Goal: Information Seeking & Learning: Check status

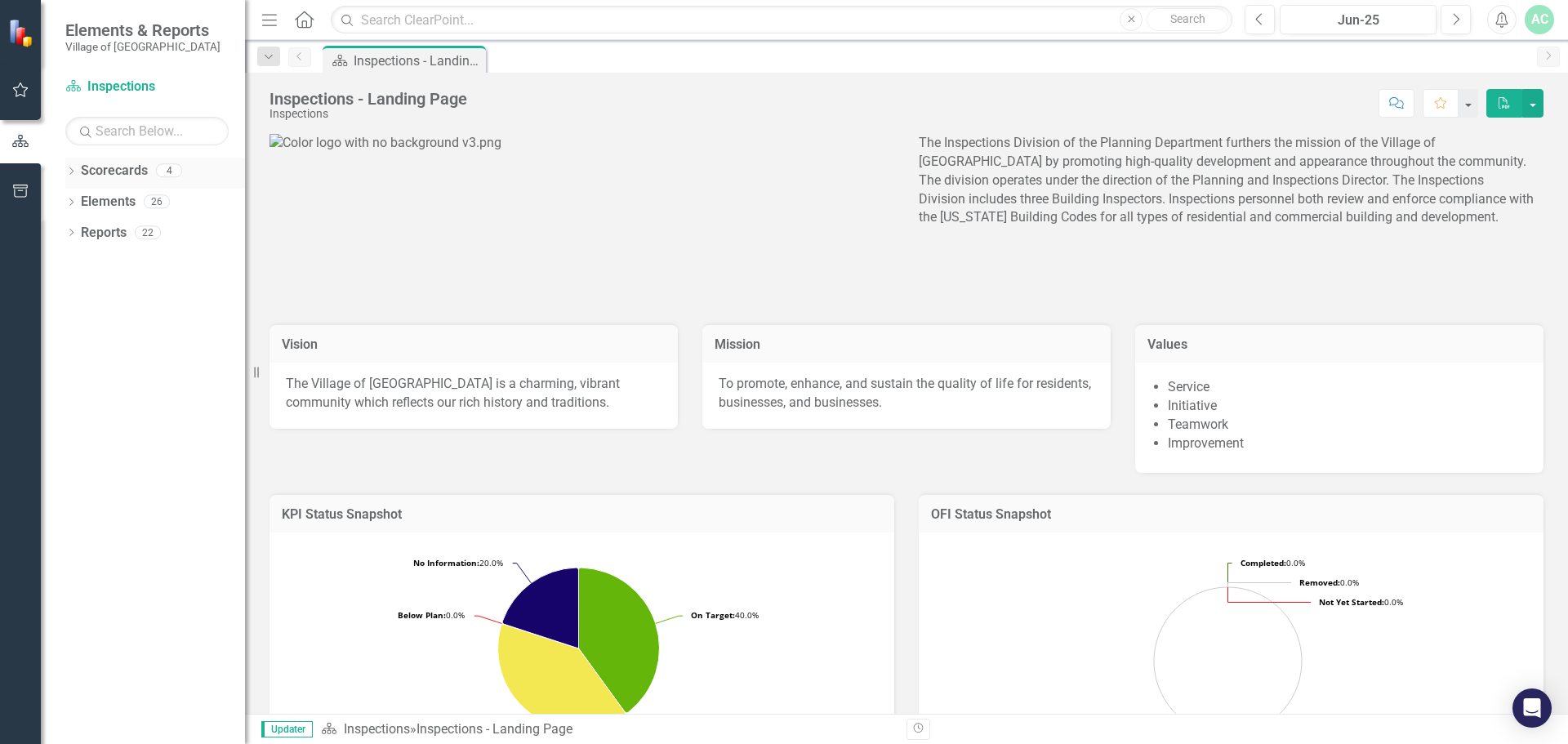
click at [71, 172] on icon "Dropdown" at bounding box center [71, 172] width 11 height 9
click at [124, 269] on link "Planning" at bounding box center [168, 264] width 155 height 19
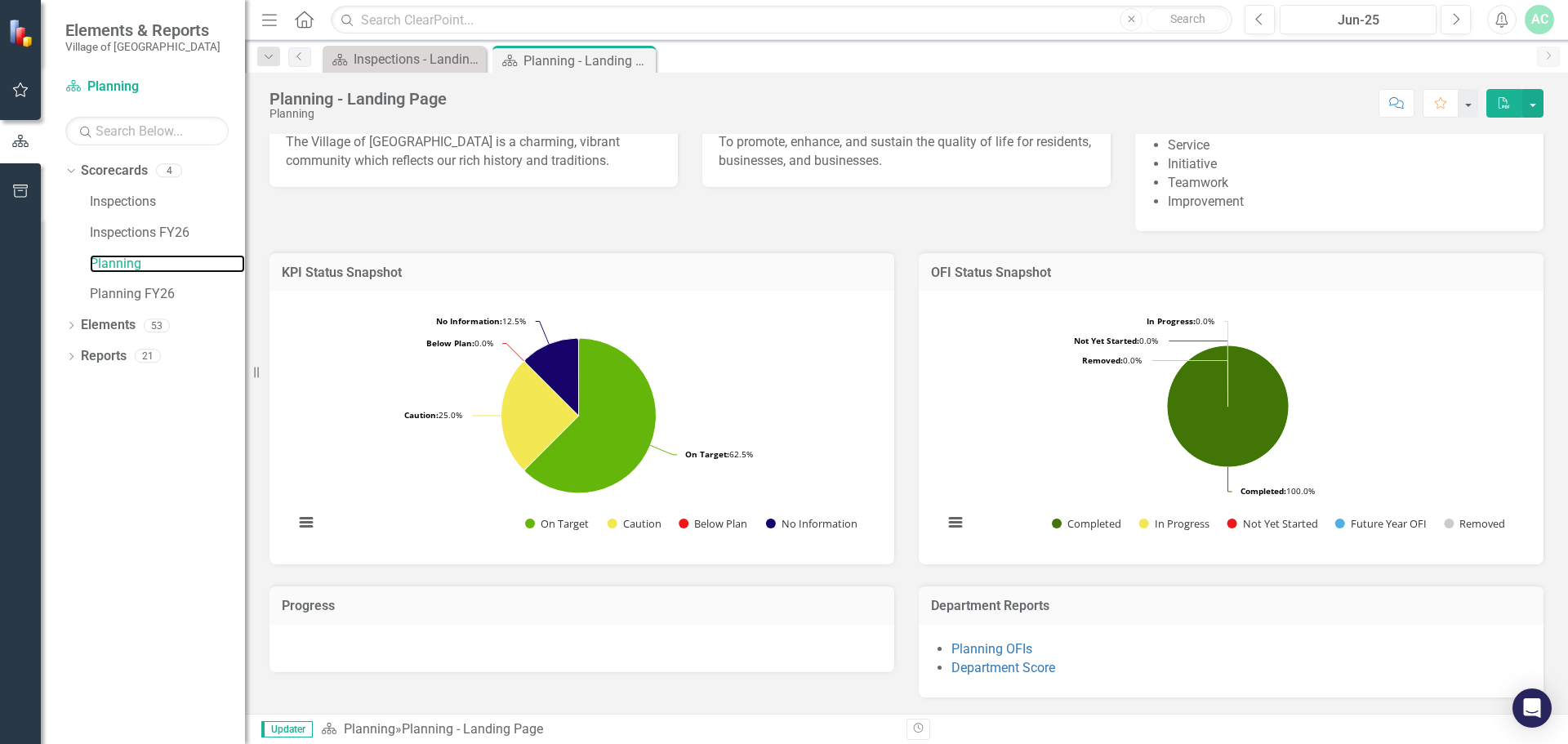
scroll to position [361, 0]
click at [1014, 670] on link "Department Score" at bounding box center [1003, 667] width 103 height 15
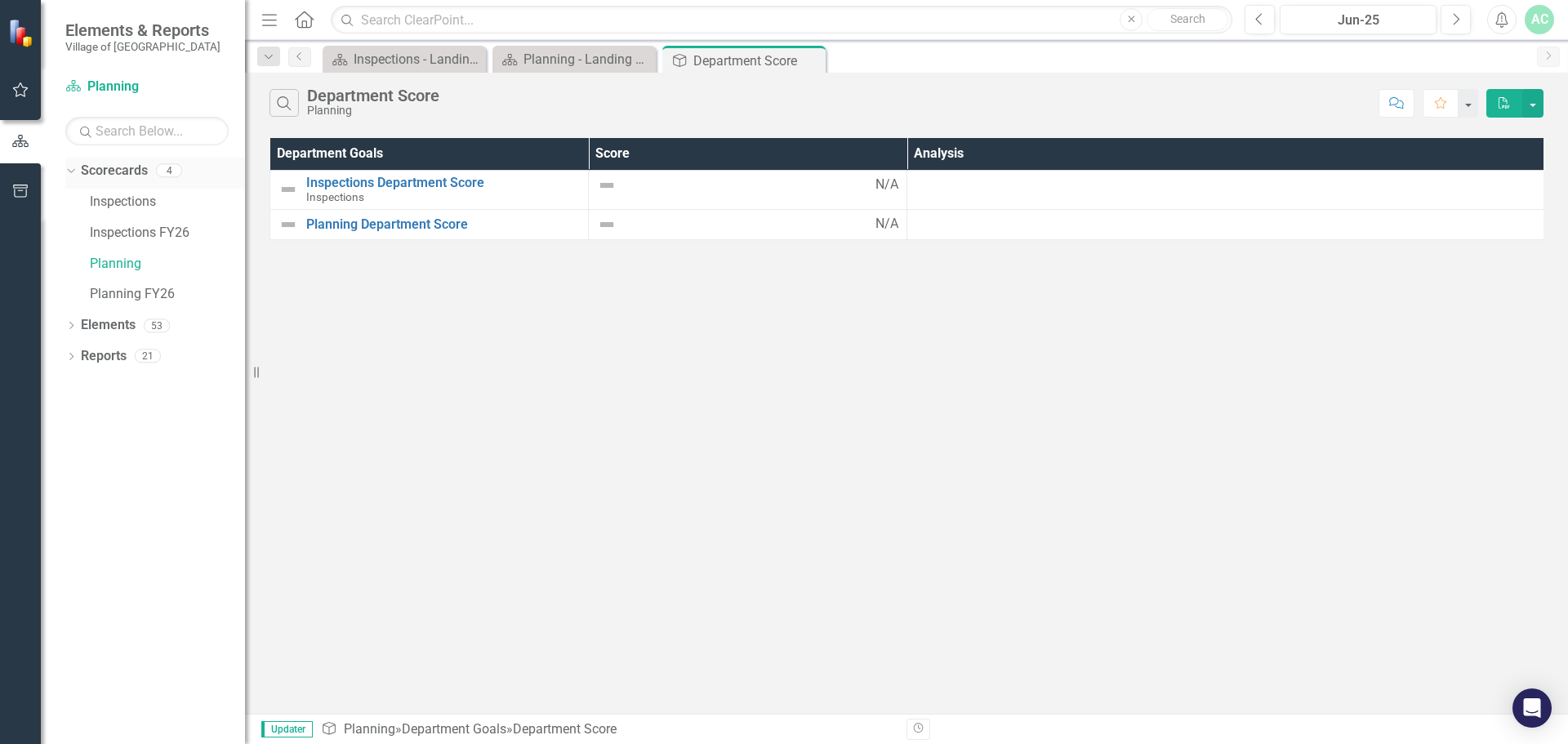
click at [118, 172] on link "Scorecards" at bounding box center [114, 171] width 67 height 19
drag, startPoint x: 89, startPoint y: 332, endPoint x: 96, endPoint y: 324, distance: 10.6
click at [91, 330] on link "Elements" at bounding box center [107, 326] width 55 height 19
click at [97, 324] on link "Elements" at bounding box center [107, 326] width 55 height 19
click at [120, 177] on link "Scorecards" at bounding box center [114, 171] width 67 height 19
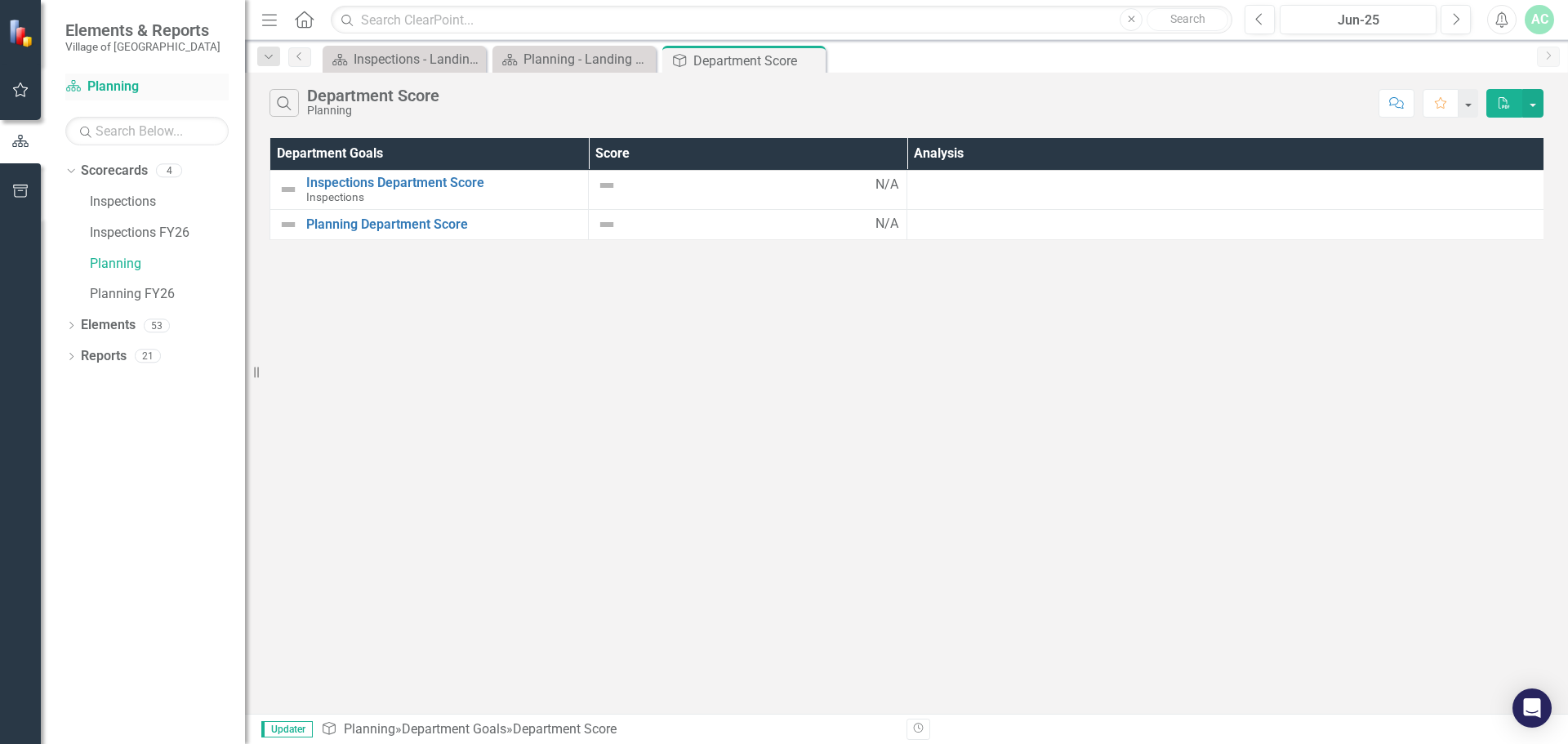
click at [123, 89] on link "Scorecard Planning" at bounding box center [146, 87] width 164 height 19
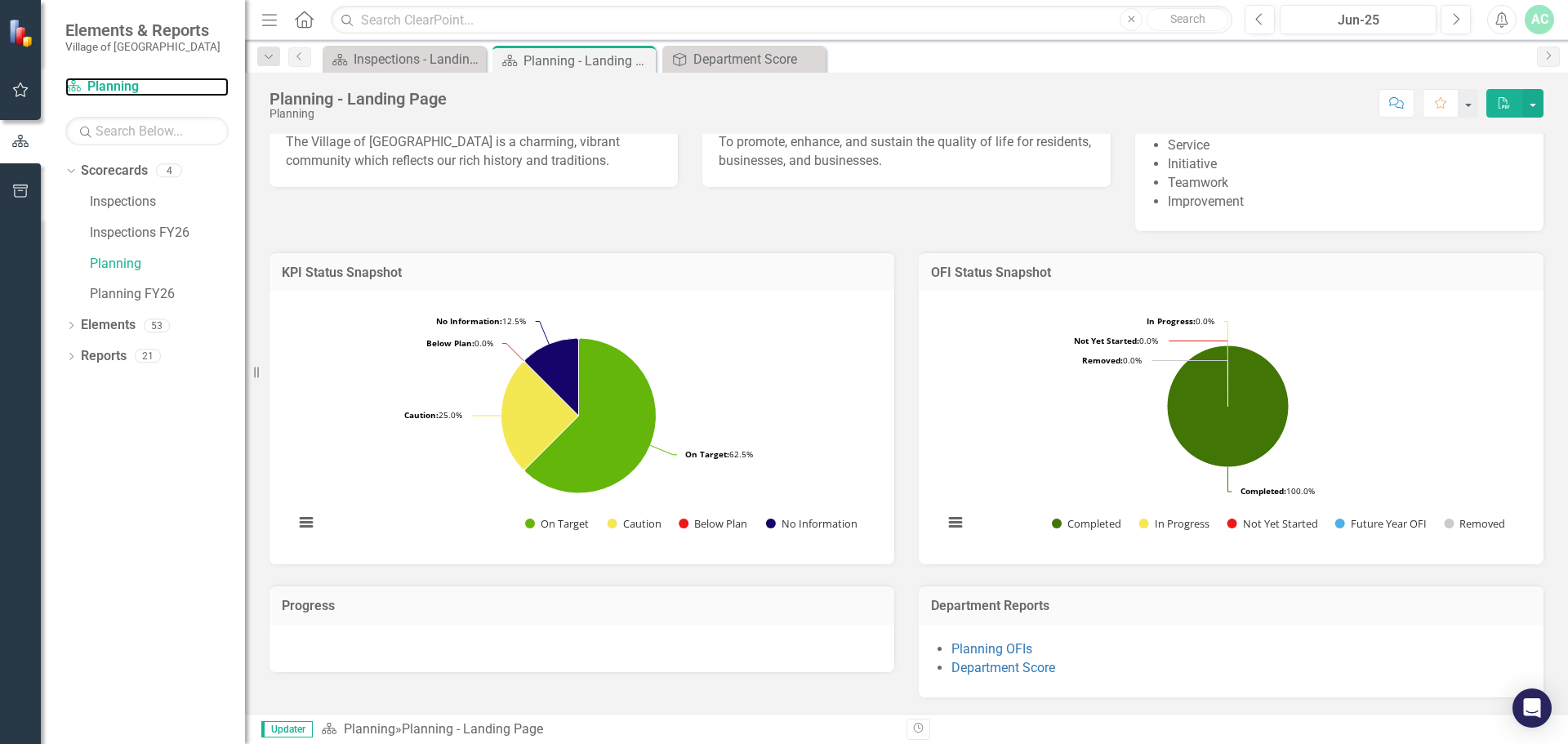
scroll to position [361, 0]
click at [25, 95] on icon "button" at bounding box center [21, 89] width 15 height 14
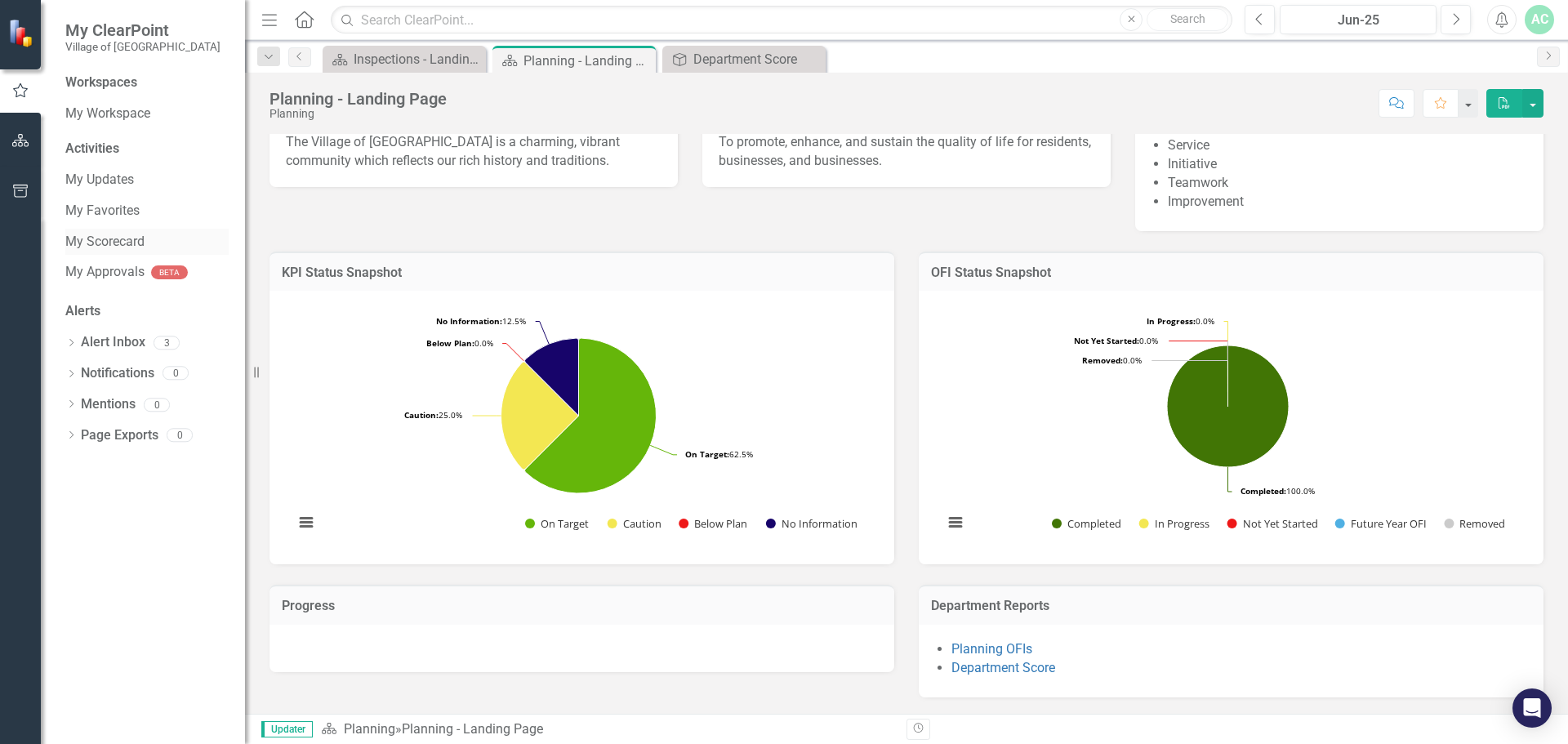
click at [101, 245] on link "My Scorecard" at bounding box center [146, 242] width 164 height 19
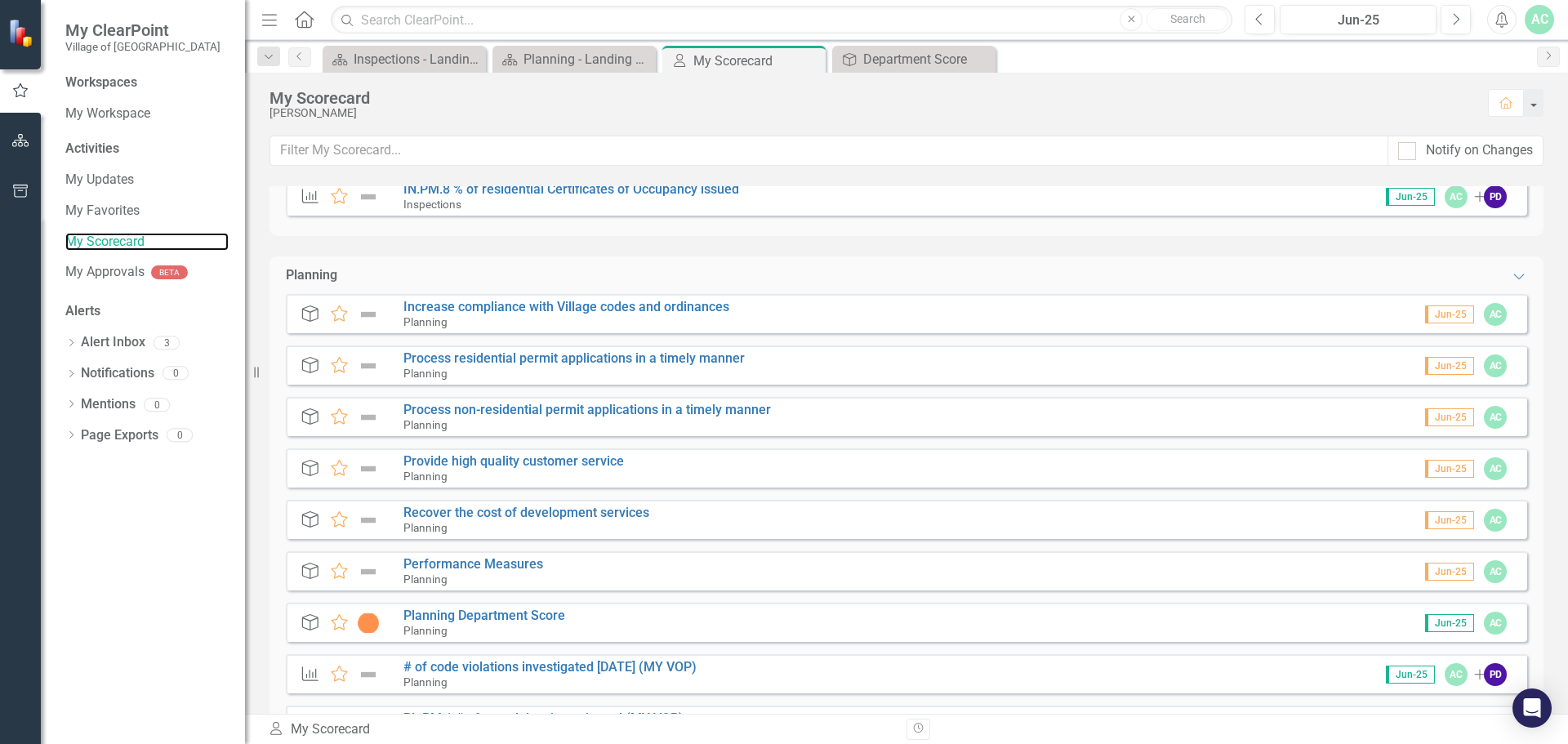
scroll to position [981, 0]
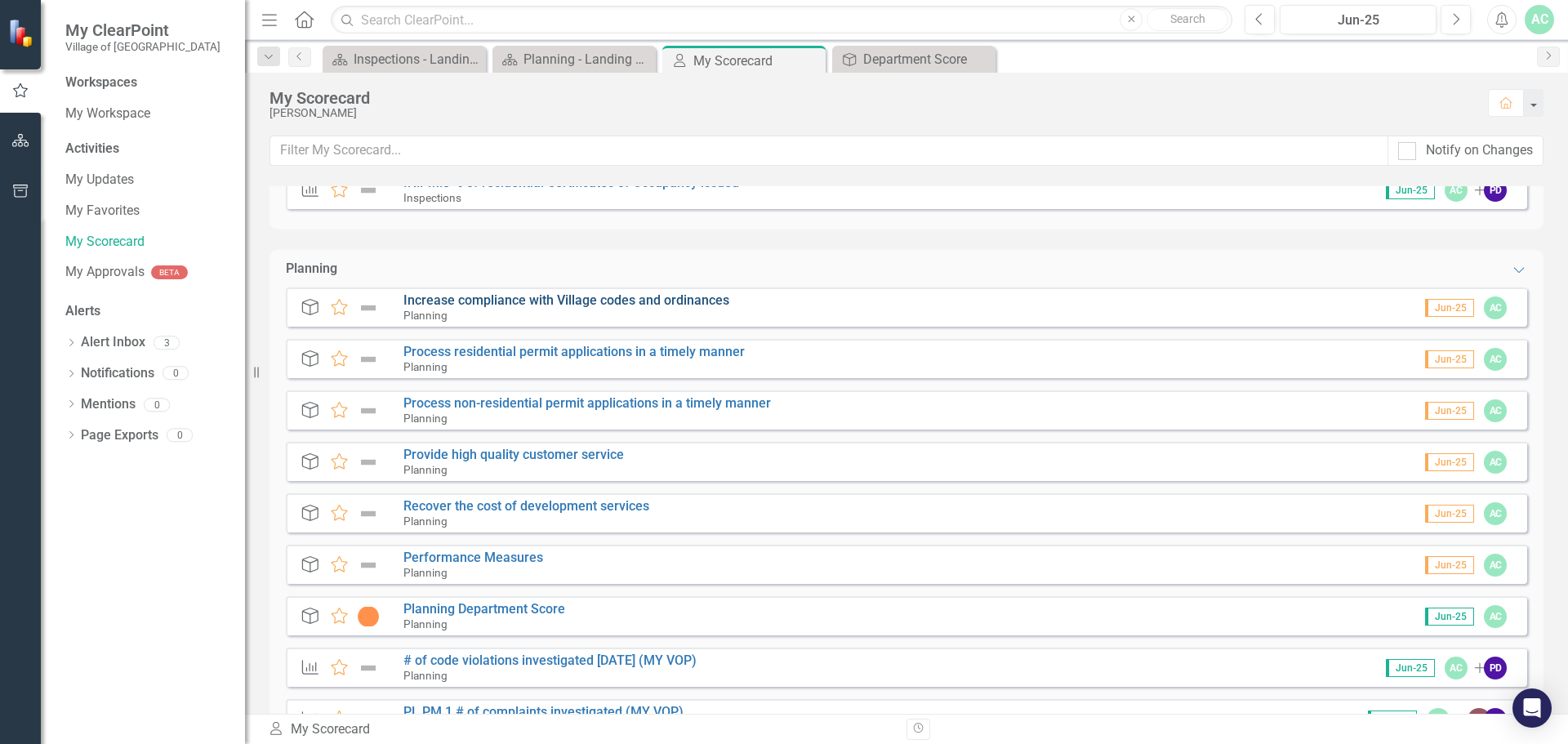
click at [615, 304] on link "Increase compliance with Village codes and ordinances" at bounding box center [566, 300] width 325 height 15
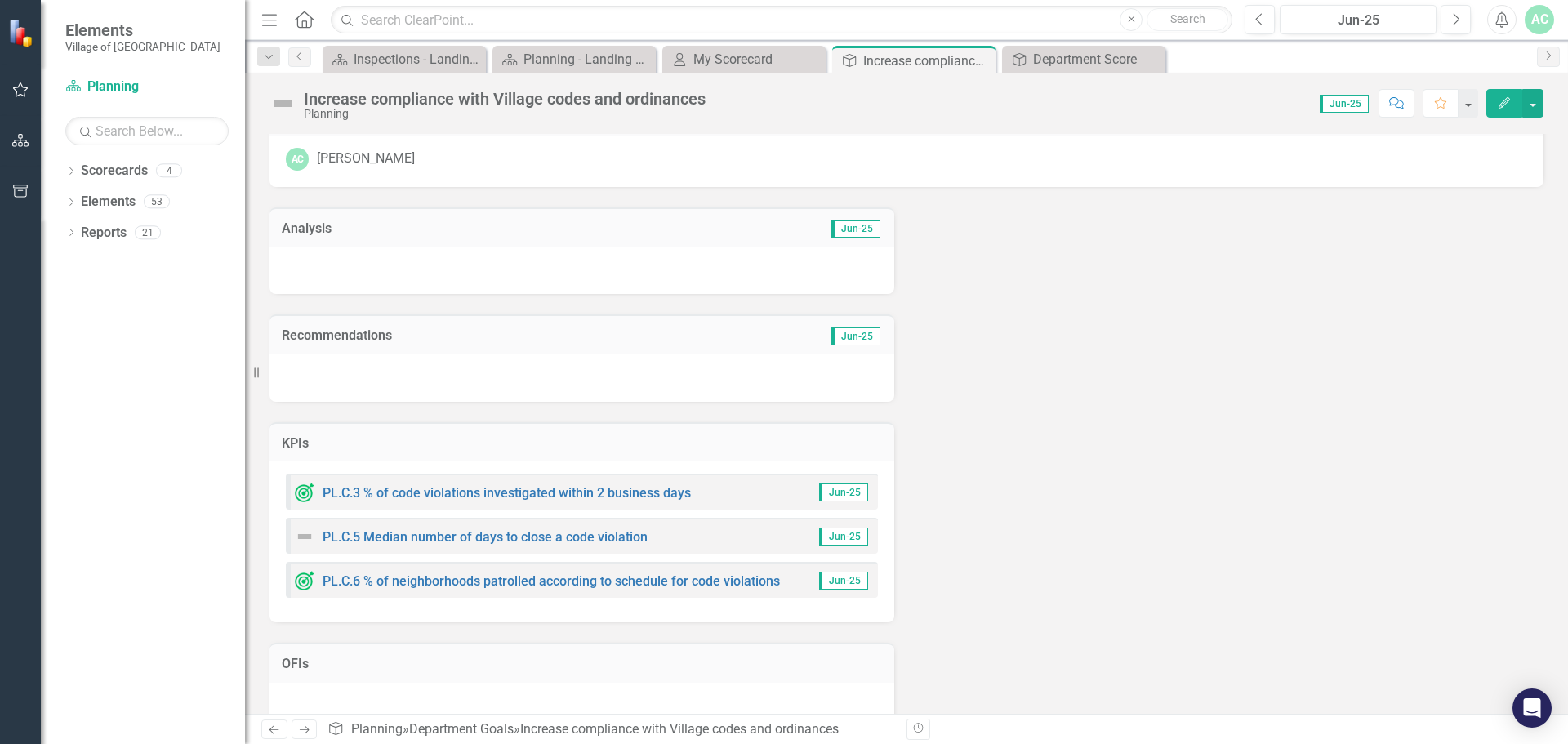
scroll to position [71, 0]
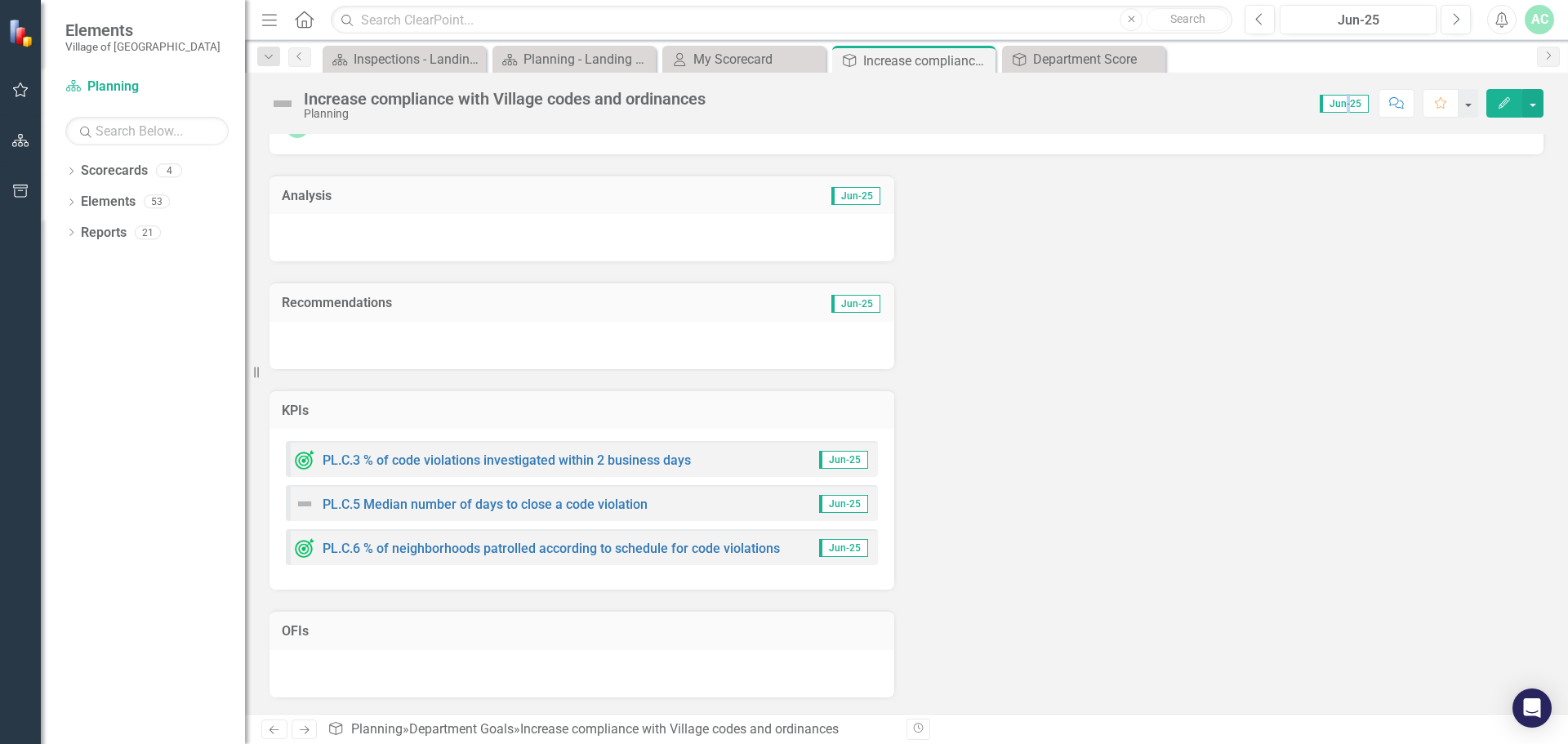
click at [1349, 107] on span "Jun-25" at bounding box center [1344, 103] width 49 height 18
drag, startPoint x: 1260, startPoint y: 309, endPoint x: 1278, endPoint y: 192, distance: 118.4
click at [1258, 308] on div "Analysis Jun-25 Recommendations Jun-25 KPIs PL.C.3 % of code violations investi…" at bounding box center [907, 425] width 1299 height 543
click at [1536, 108] on button "button" at bounding box center [1533, 103] width 21 height 29
click at [1326, 331] on div "Analysis Jun-25 Recommendations Jun-25 KPIs PL.C.3 % of code violations investi…" at bounding box center [907, 425] width 1299 height 543
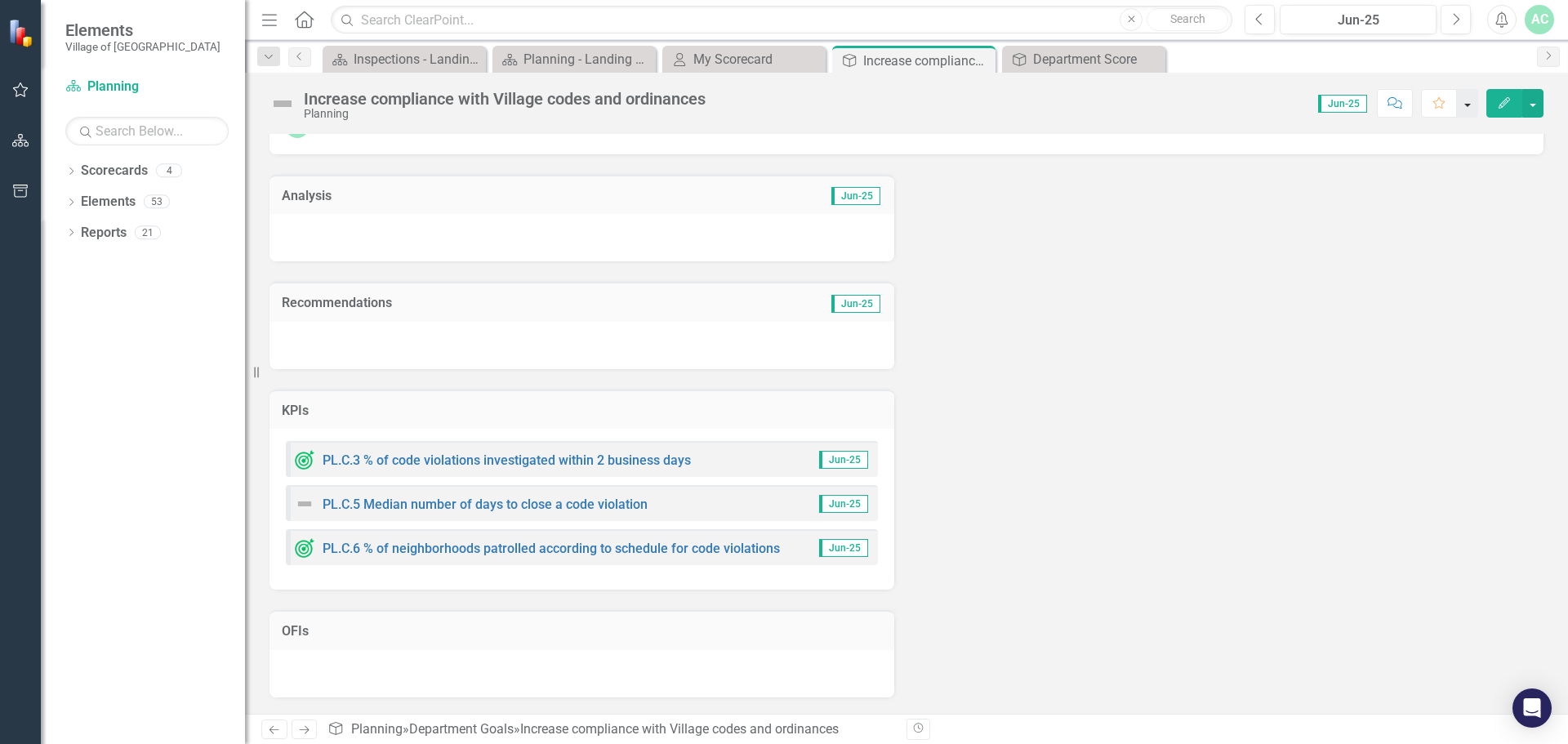
click at [1471, 103] on button "button" at bounding box center [1467, 103] width 21 height 29
drag, startPoint x: 1304, startPoint y: 314, endPoint x: 1368, endPoint y: 203, distance: 128.1
click at [1304, 314] on div "Analysis Jun-25 Recommendations Jun-25 KPIs PL.C.3 % of code violations investi…" at bounding box center [907, 425] width 1299 height 543
click at [1349, 103] on span "Jun-25" at bounding box center [1344, 103] width 49 height 18
drag, startPoint x: 1334, startPoint y: 105, endPoint x: 1210, endPoint y: 126, distance: 125.8
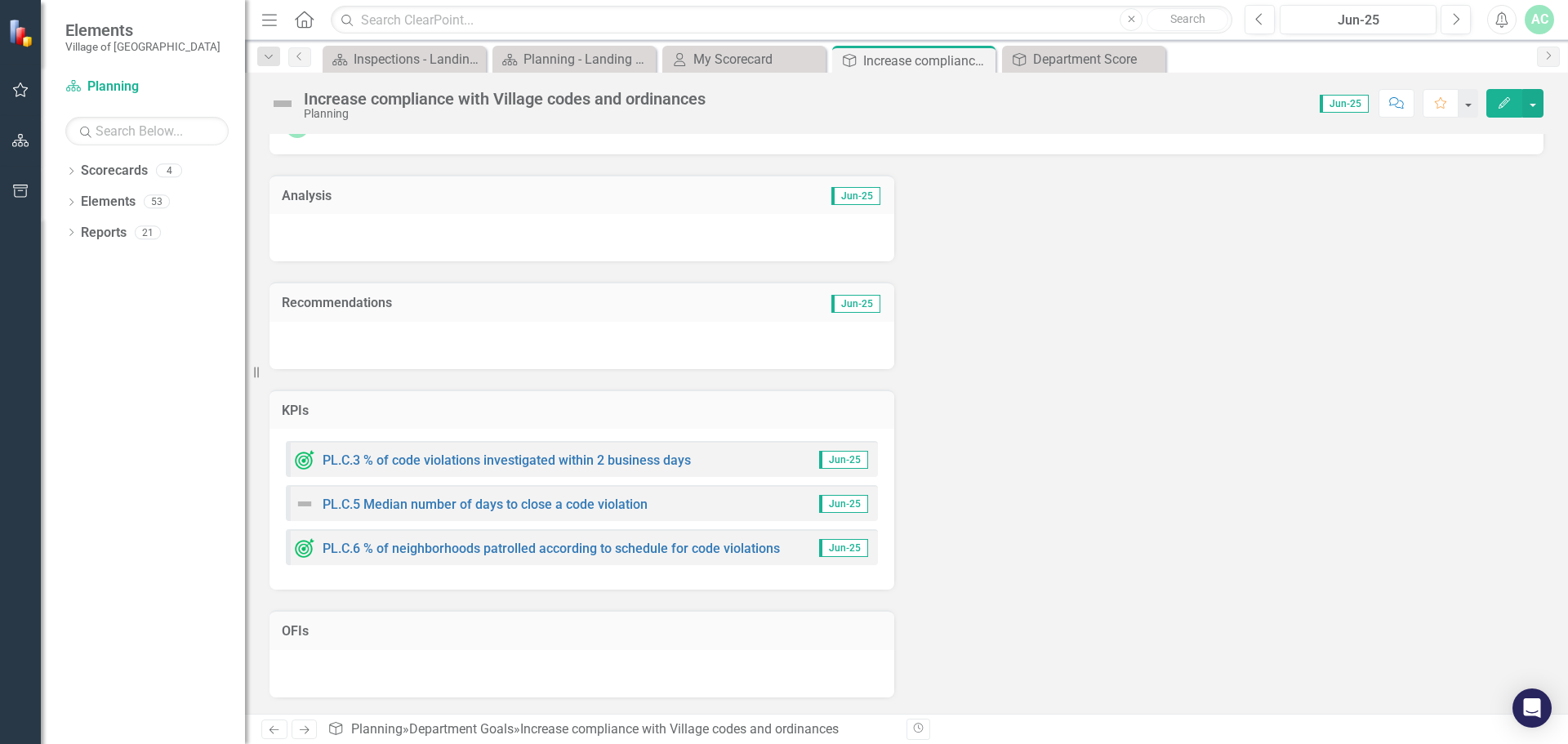
click at [1333, 105] on span "Jun-25" at bounding box center [1344, 103] width 49 height 18
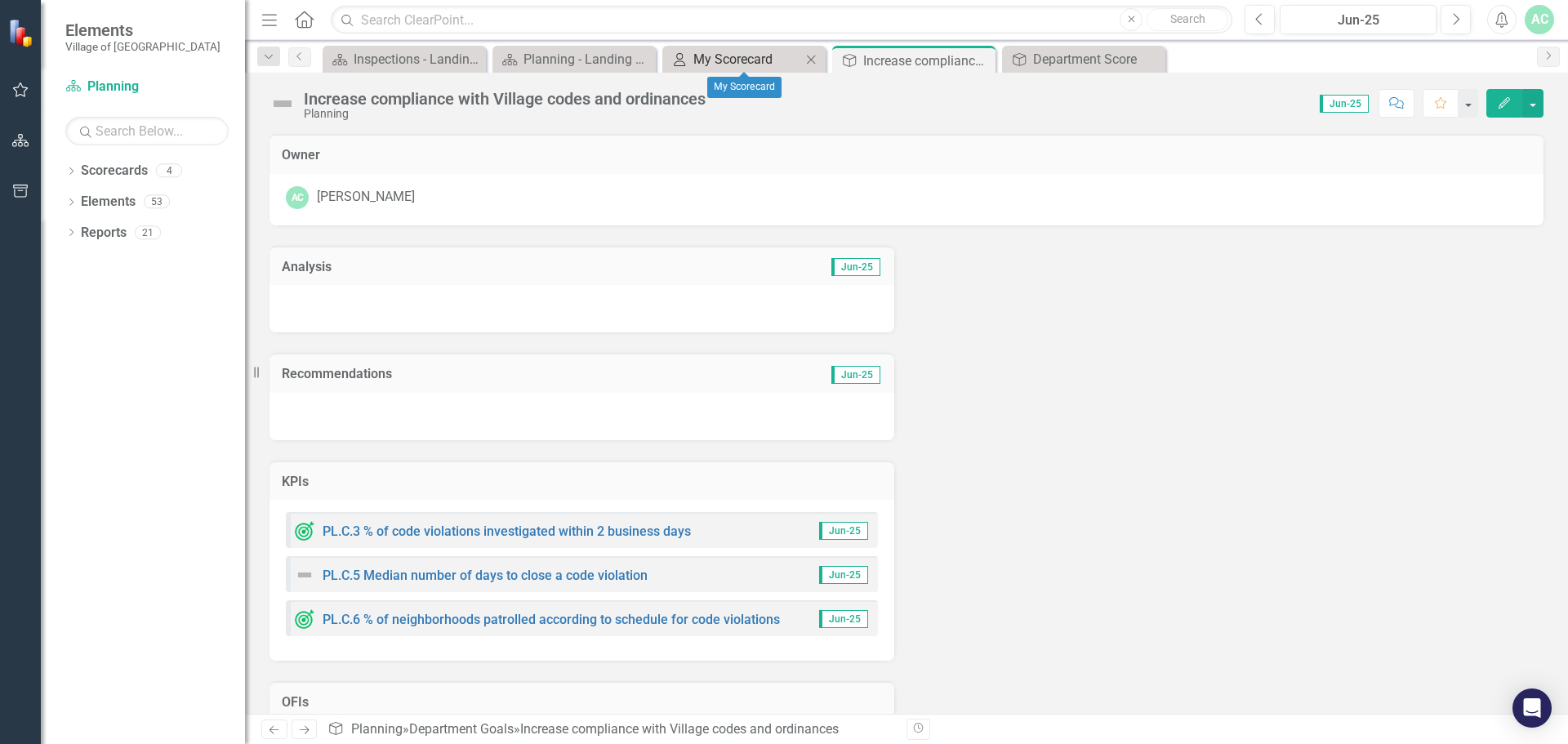
click at [762, 56] on div "My Scorecard" at bounding box center [747, 58] width 108 height 20
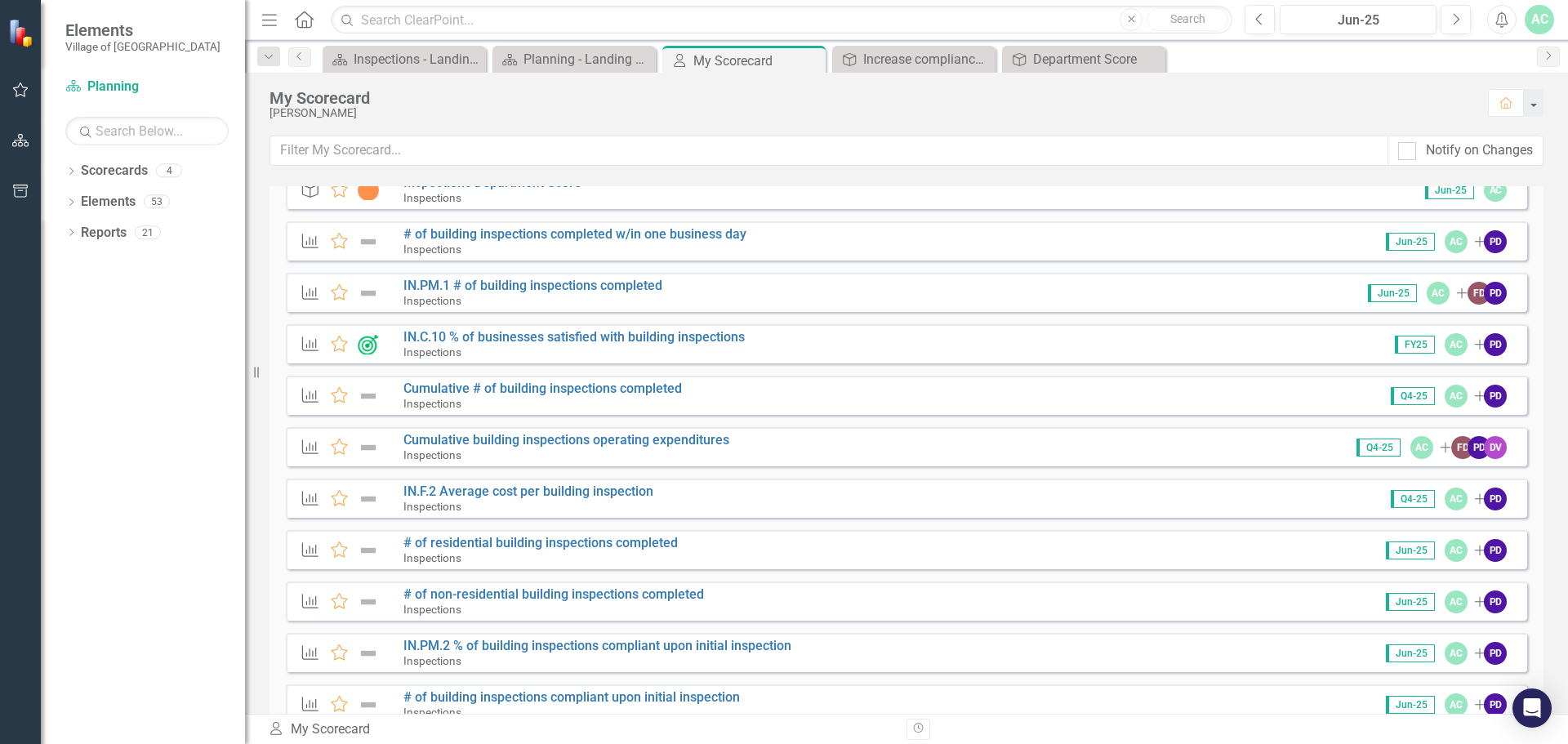
scroll to position [164, 0]
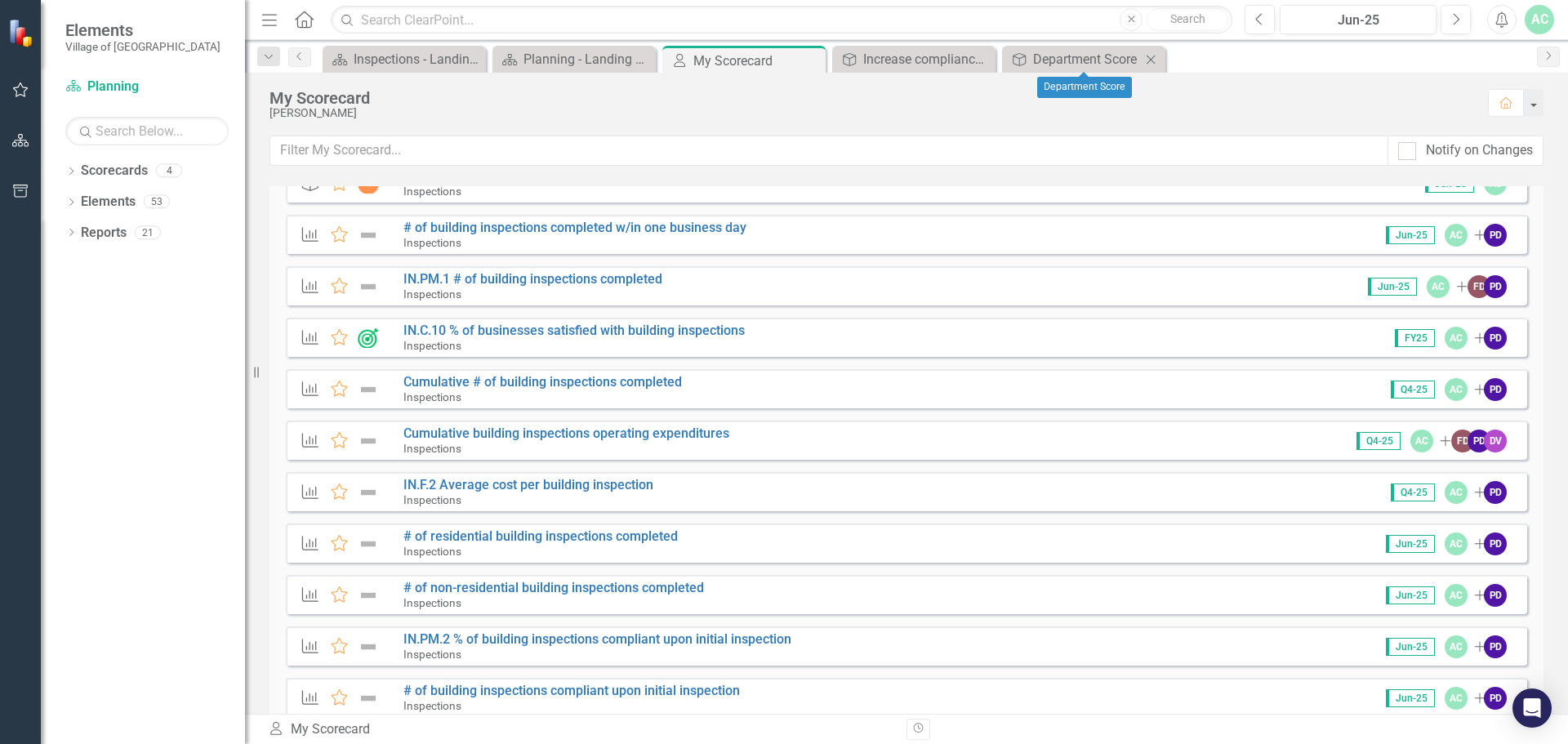
click at [1154, 59] on icon "Close" at bounding box center [1151, 59] width 16 height 13
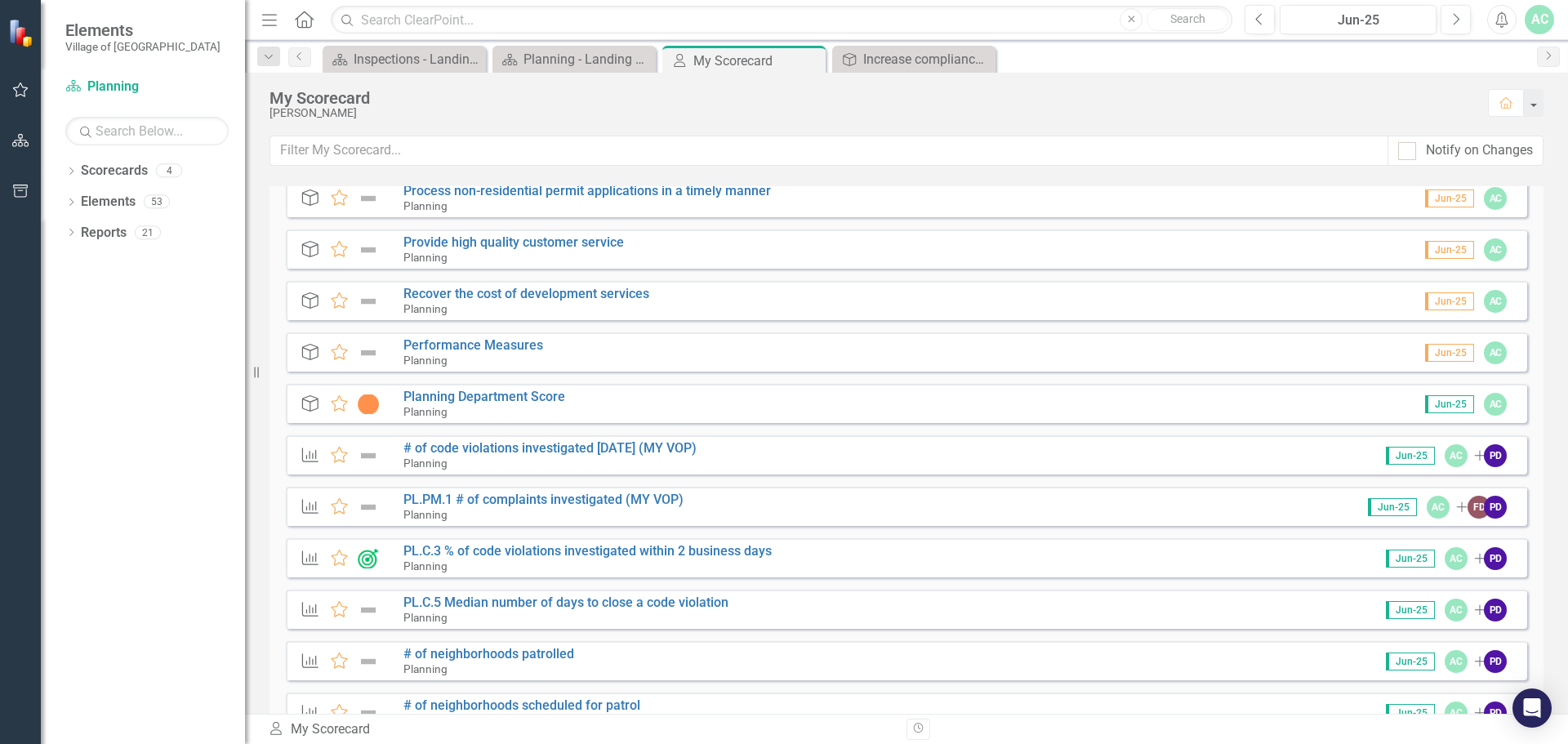
scroll to position [1226, 0]
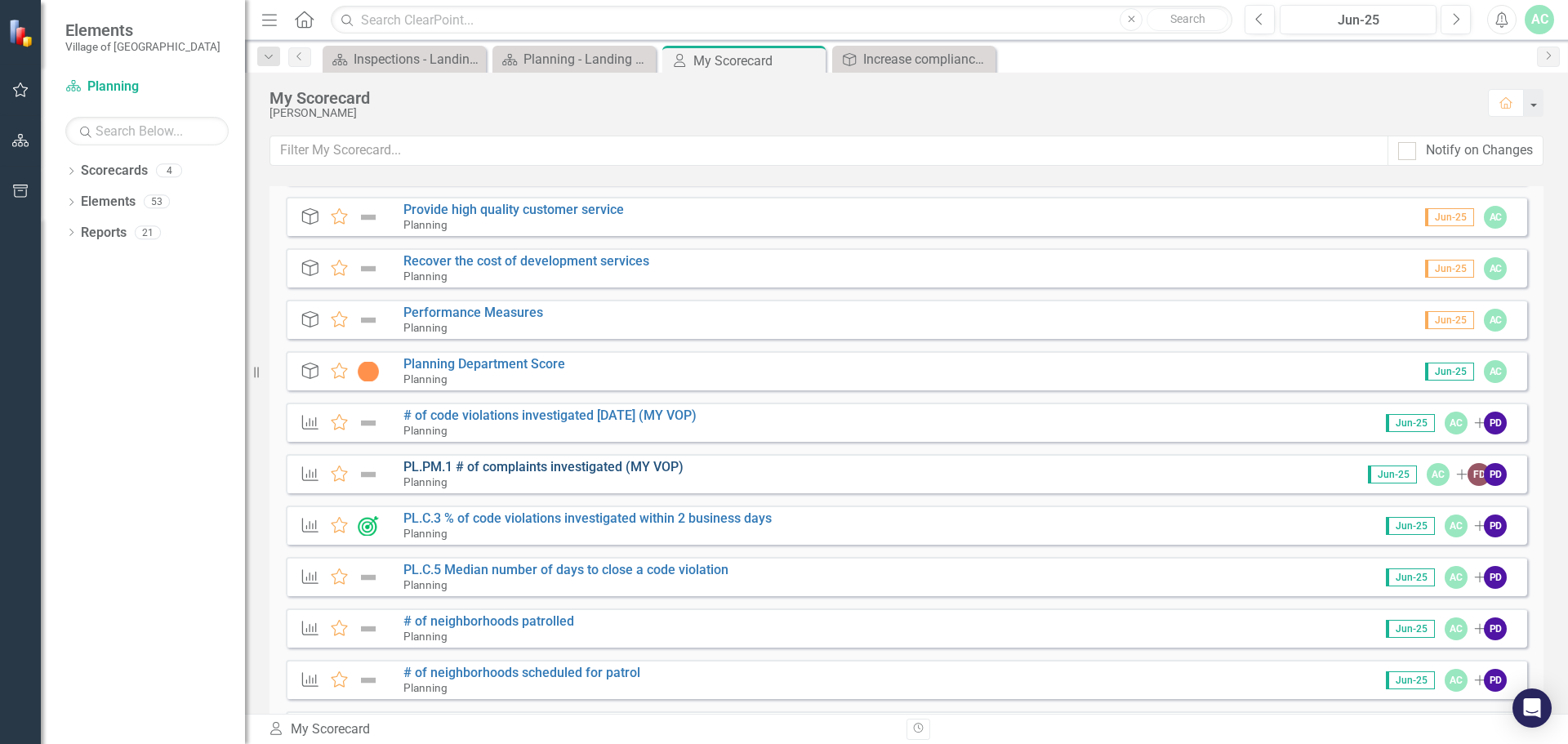
click at [530, 466] on link "PL.PM.1 # of complaints investigated (MY VOP)" at bounding box center [543, 467] width 280 height 15
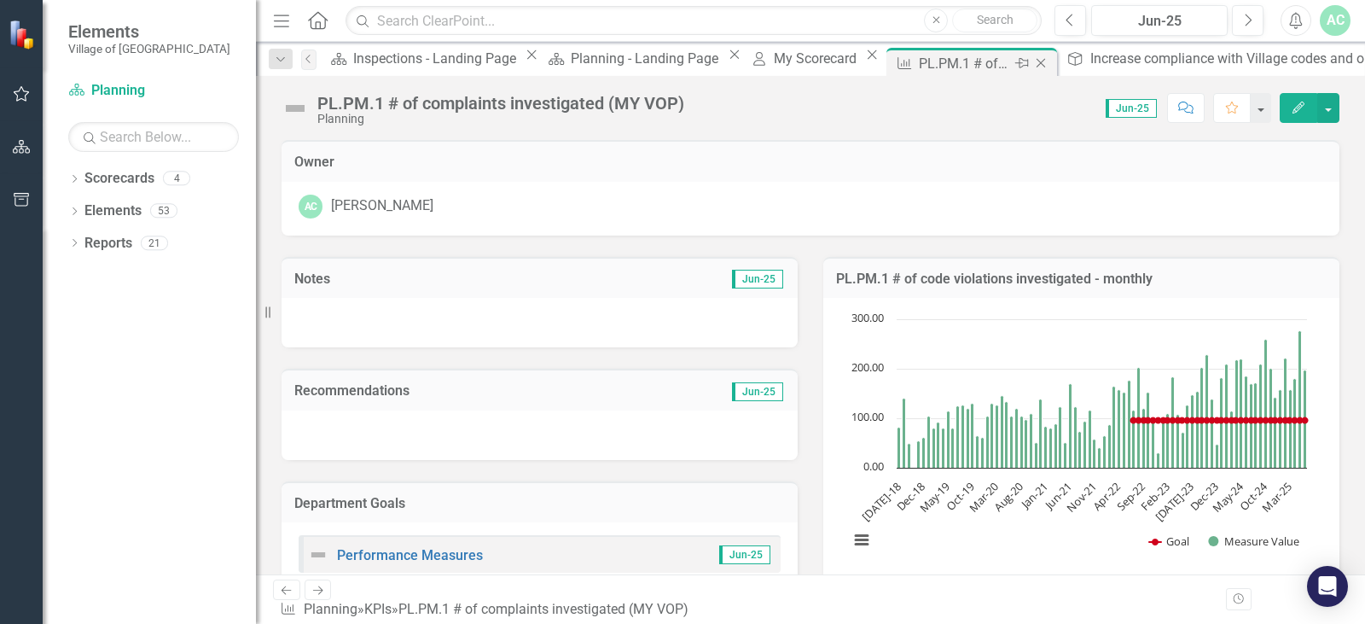
click at [1032, 63] on icon "Close" at bounding box center [1040, 63] width 17 height 14
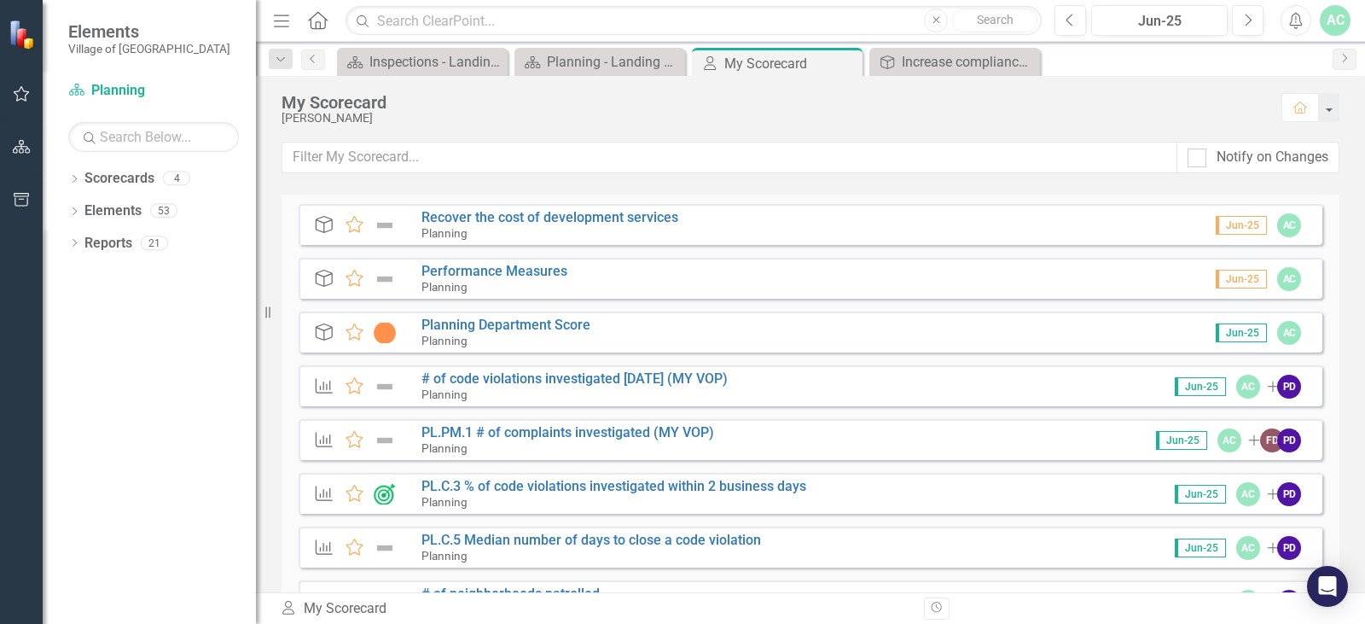
scroll to position [1365, 0]
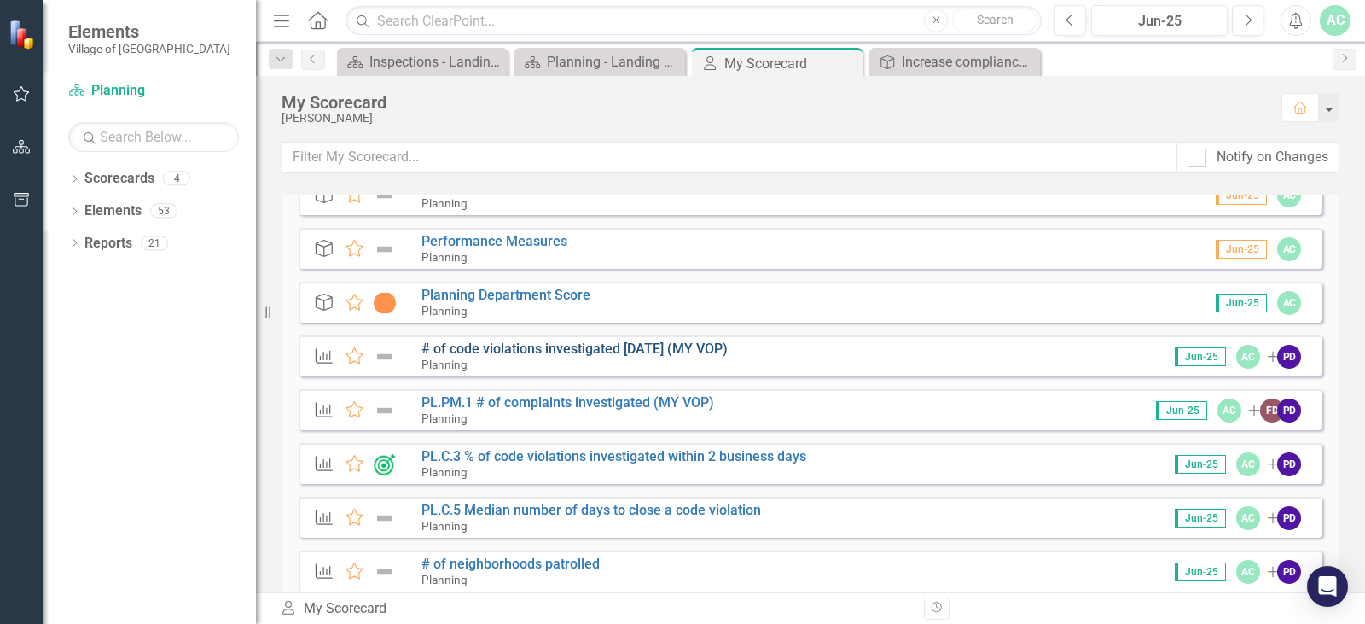
click at [592, 346] on link "# of code violations investigated [DATE] (MY VOP)" at bounding box center [574, 348] width 306 height 16
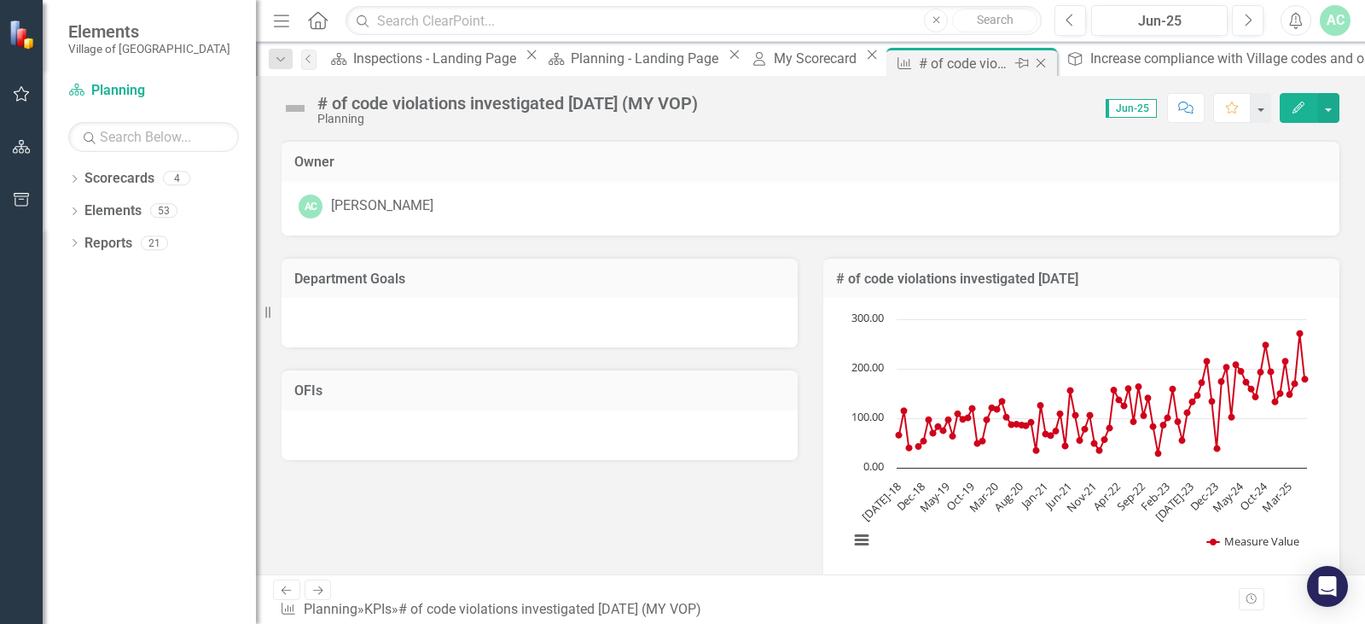
click at [1032, 67] on icon "Close" at bounding box center [1040, 63] width 17 height 14
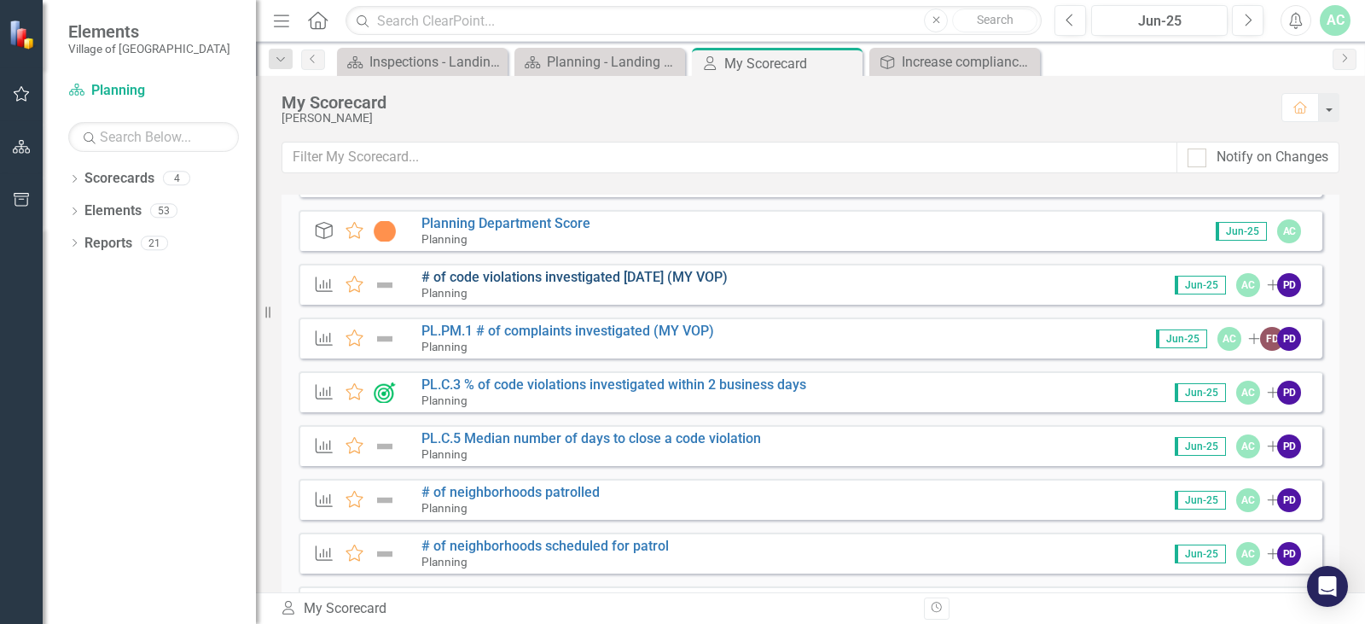
scroll to position [1450, 0]
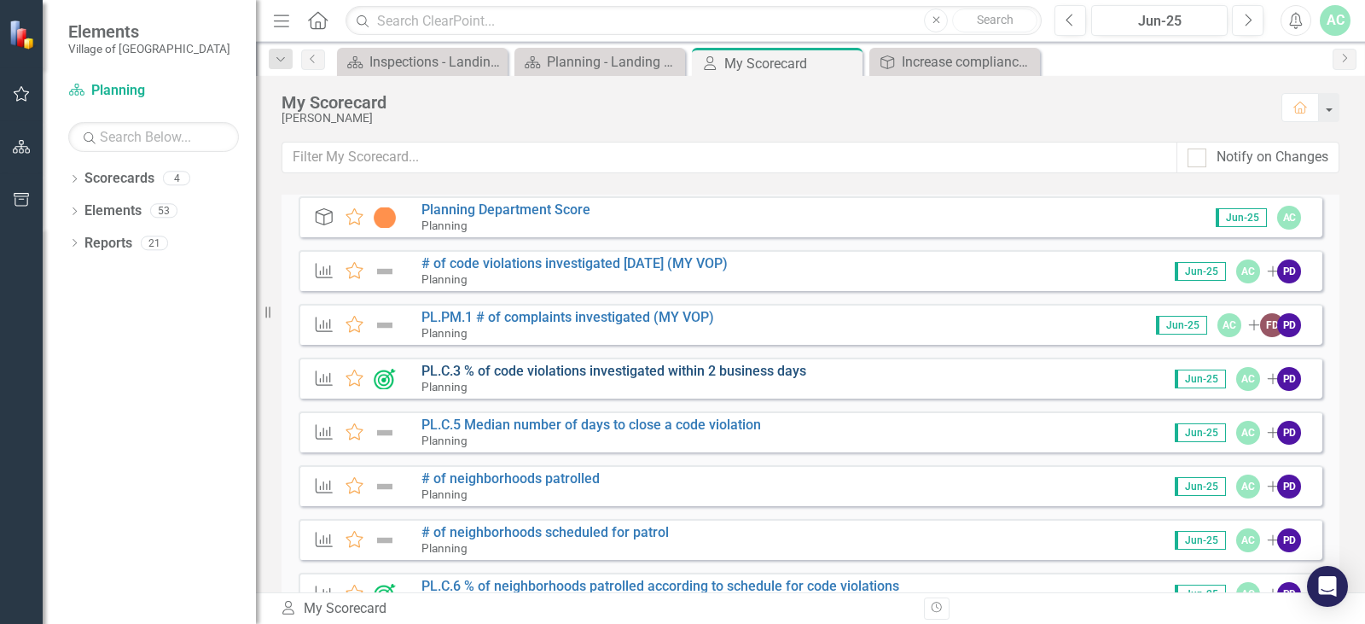
click at [631, 375] on link "PL.C.3 % of code violations investigated within 2 business days" at bounding box center [613, 371] width 385 height 16
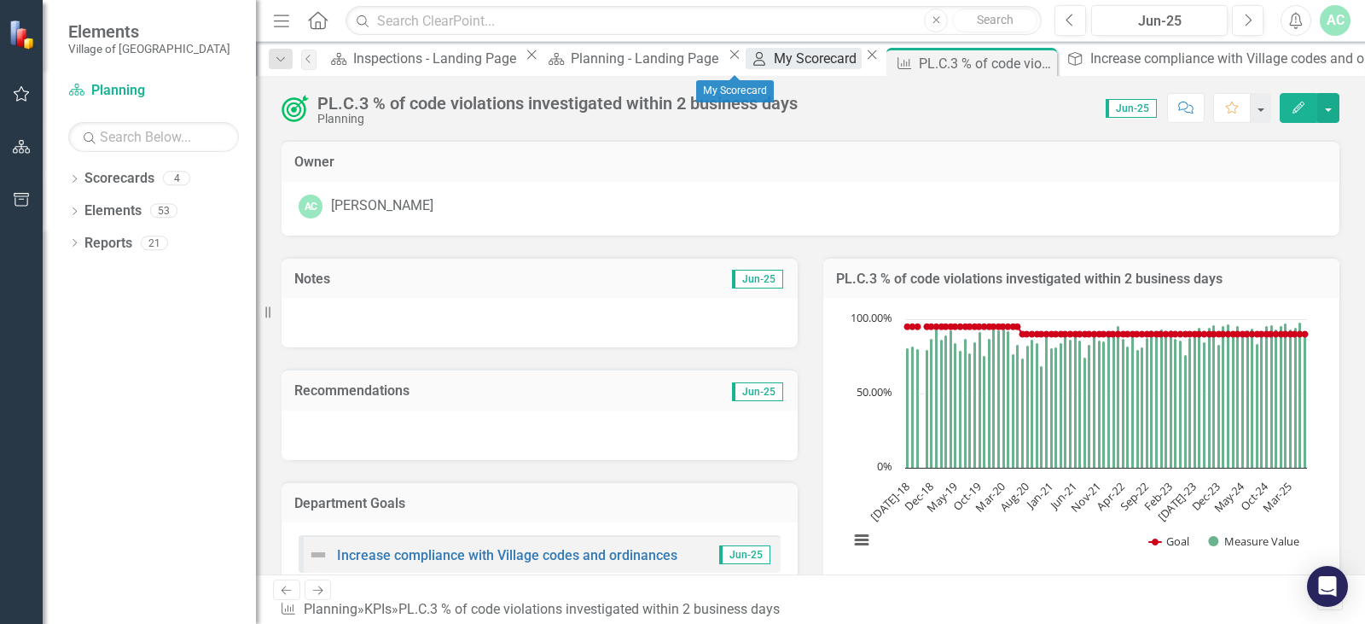
click at [774, 64] on div "My Scorecard" at bounding box center [818, 58] width 88 height 21
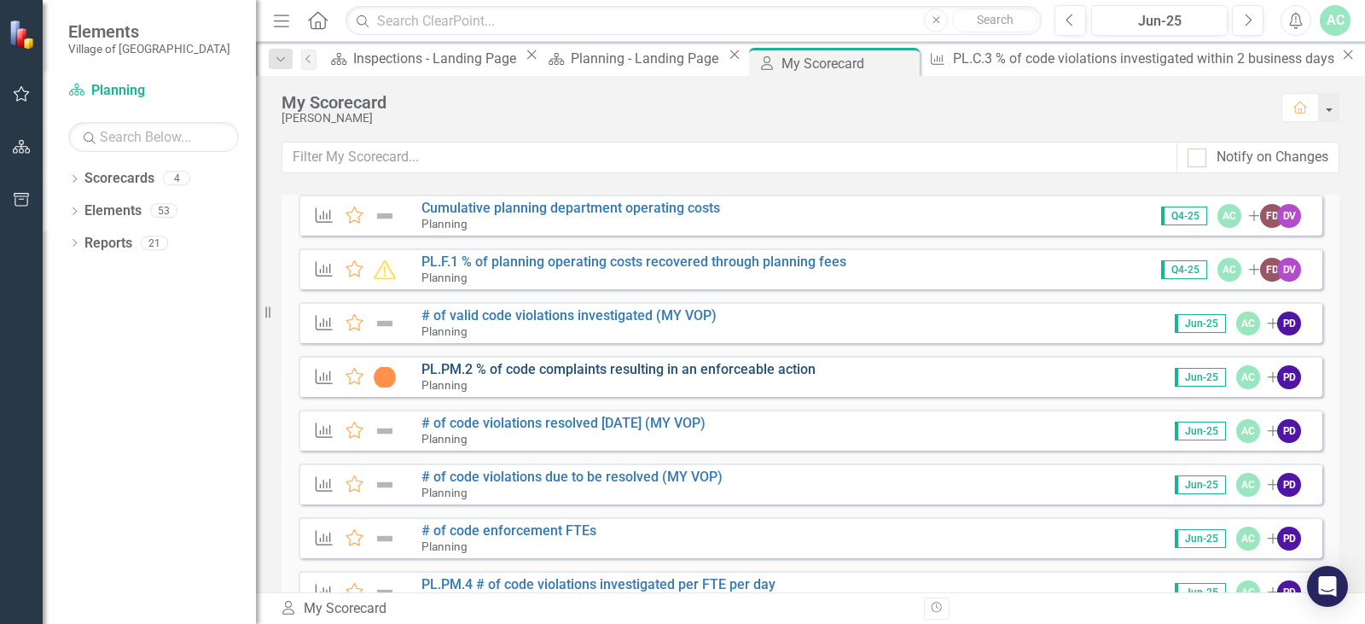
scroll to position [2337, 0]
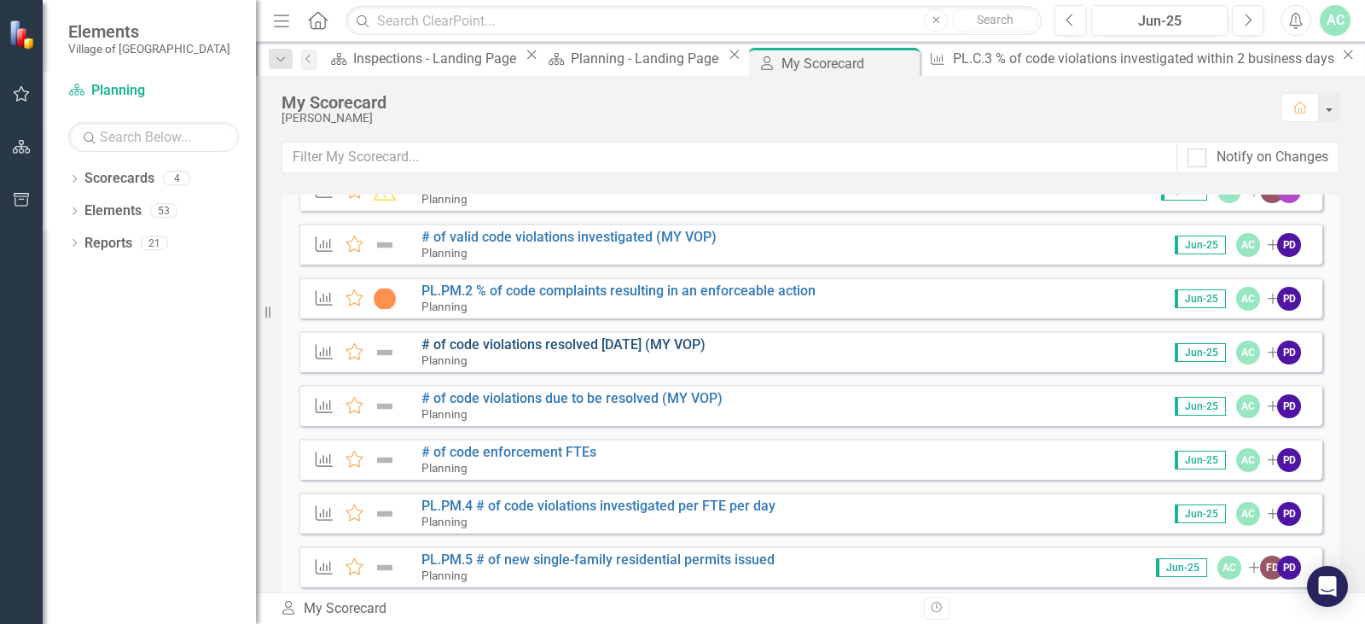
click at [613, 344] on link "# of code violations resolved [DATE] (MY VOP)" at bounding box center [563, 344] width 284 height 16
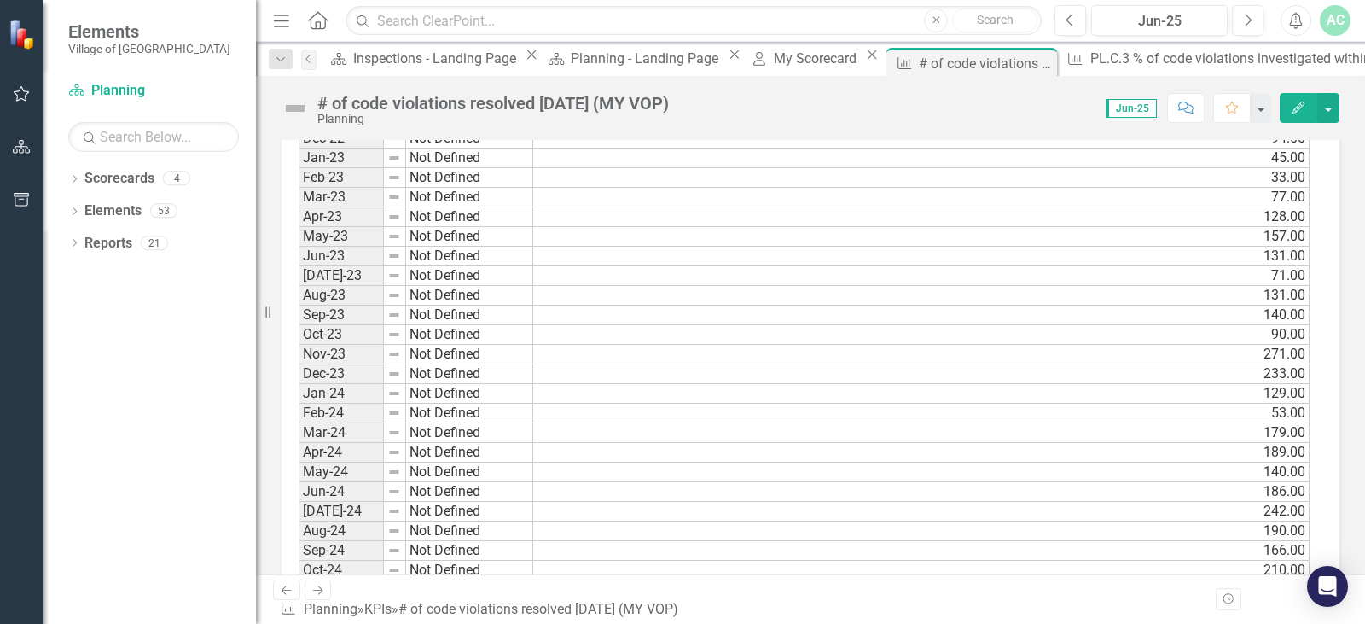
scroll to position [1621, 0]
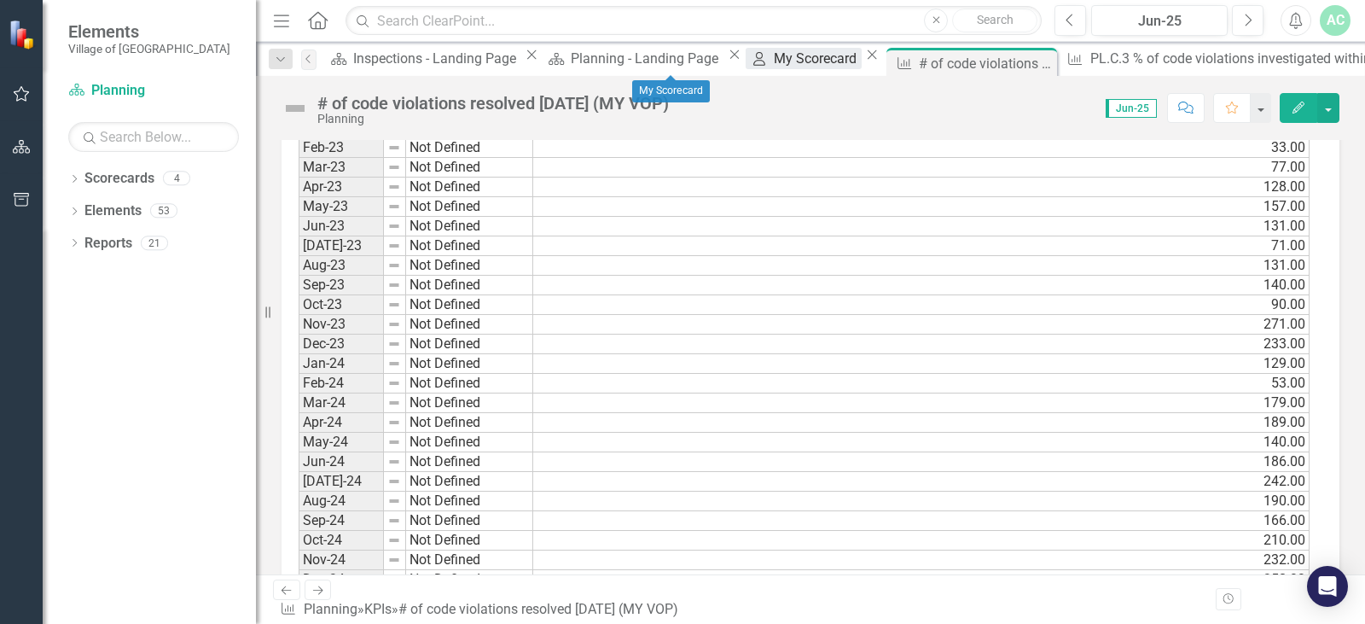
click at [774, 66] on div "My Scorecard" at bounding box center [818, 58] width 88 height 21
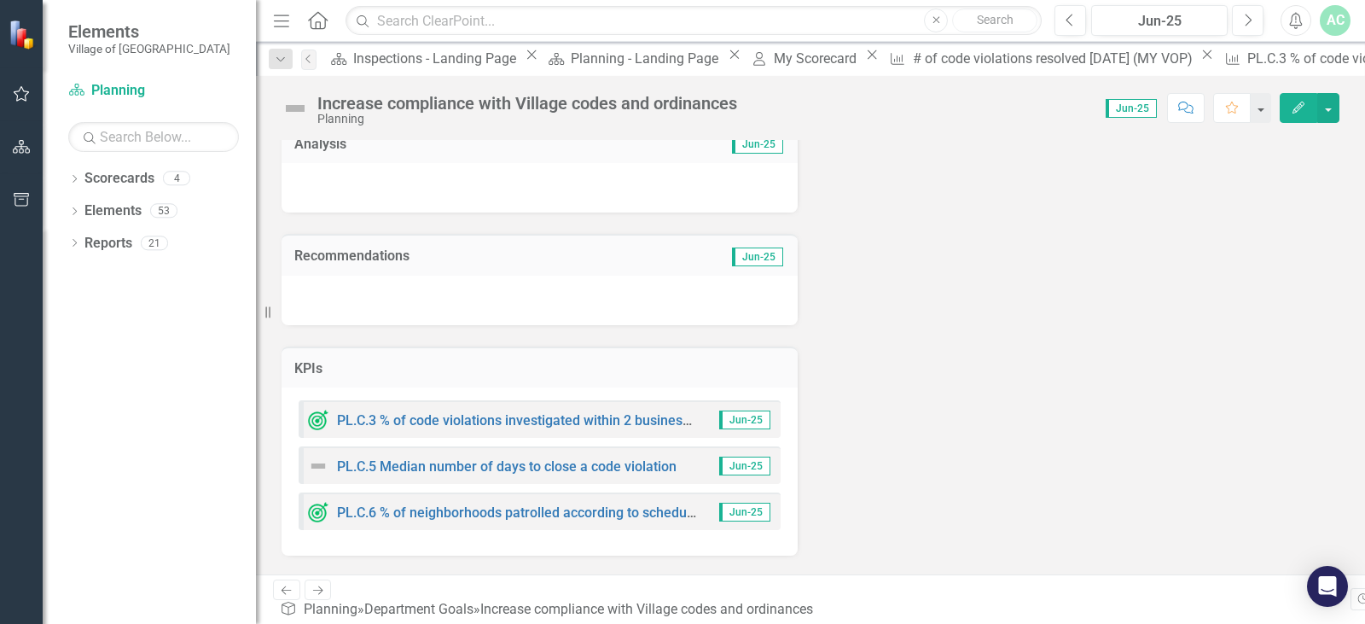
scroll to position [171, 0]
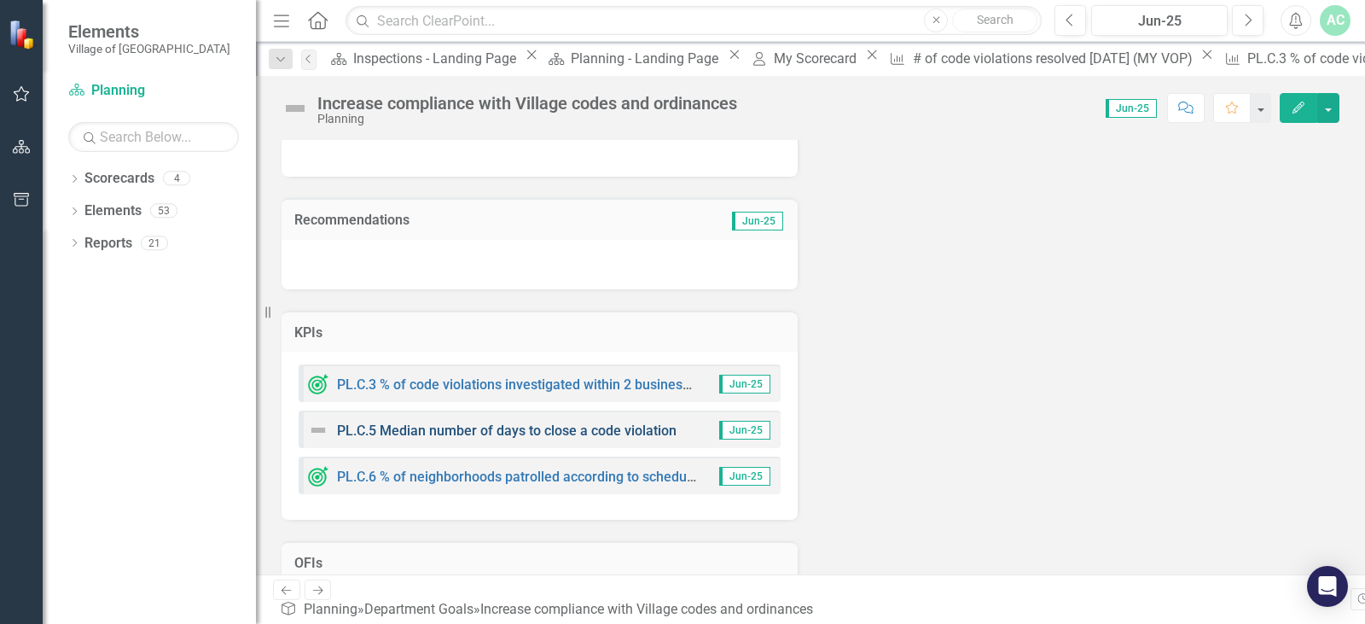
click at [511, 433] on link "PL.C.5 Median number of days to close a code violation" at bounding box center [507, 430] width 340 height 16
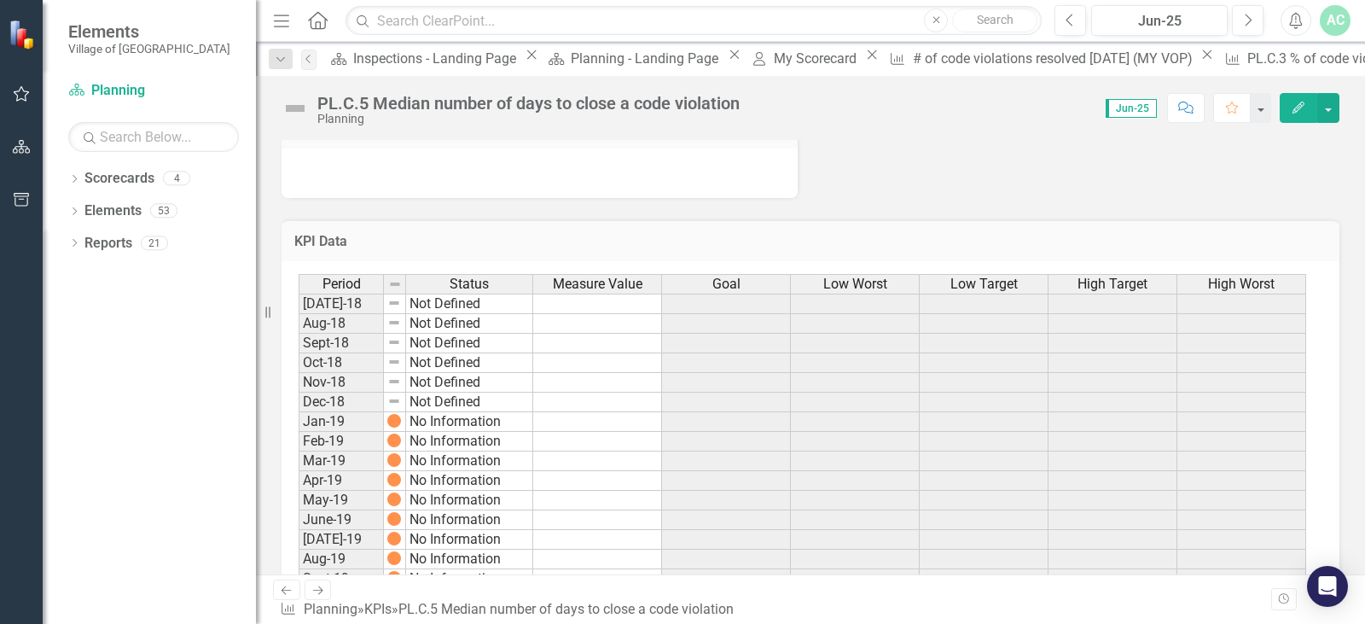
scroll to position [341, 0]
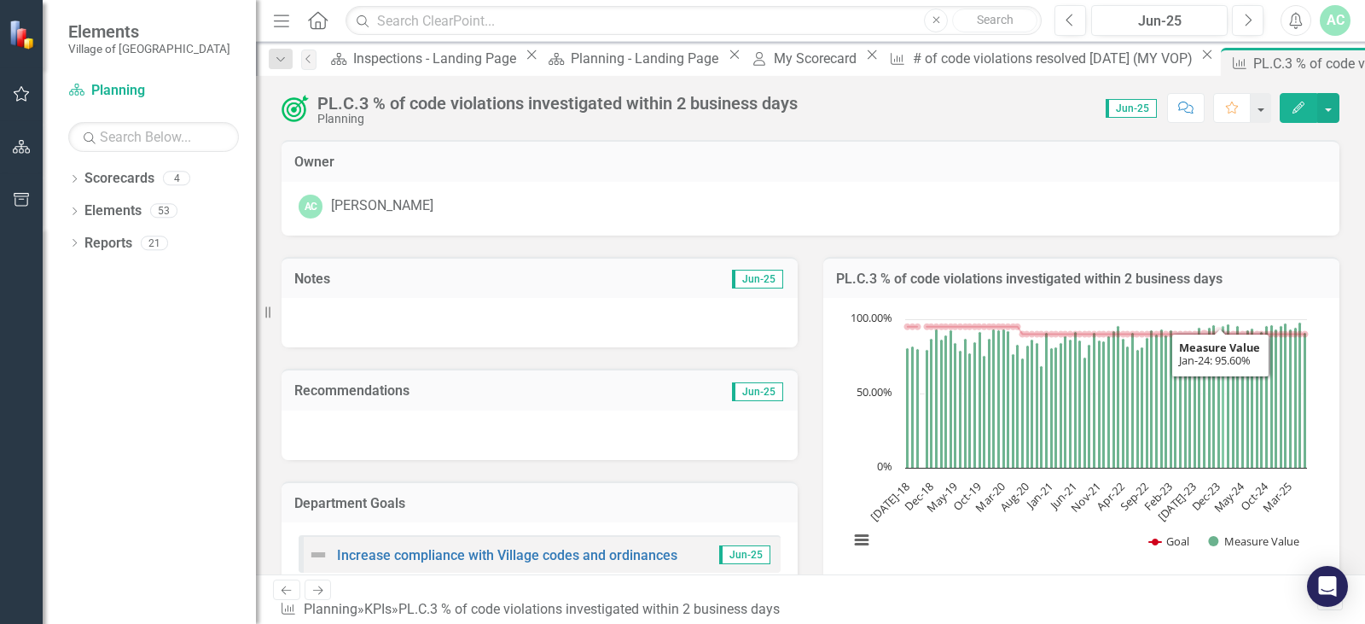
click at [1222, 416] on icon "Jan-24, 95.6043956. Measure Value." at bounding box center [1223, 397] width 3 height 142
click at [1270, 421] on icon "Nov-24, 96.51741294. Measure Value." at bounding box center [1271, 396] width 3 height 143
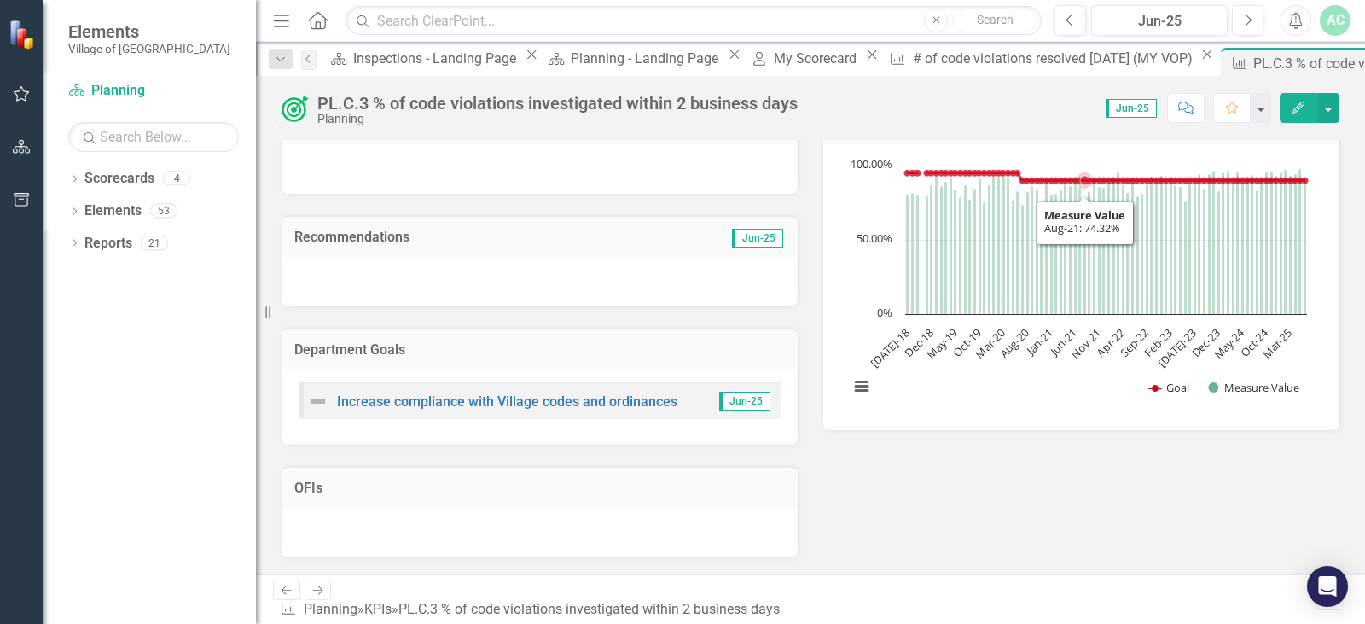
scroll to position [171, 0]
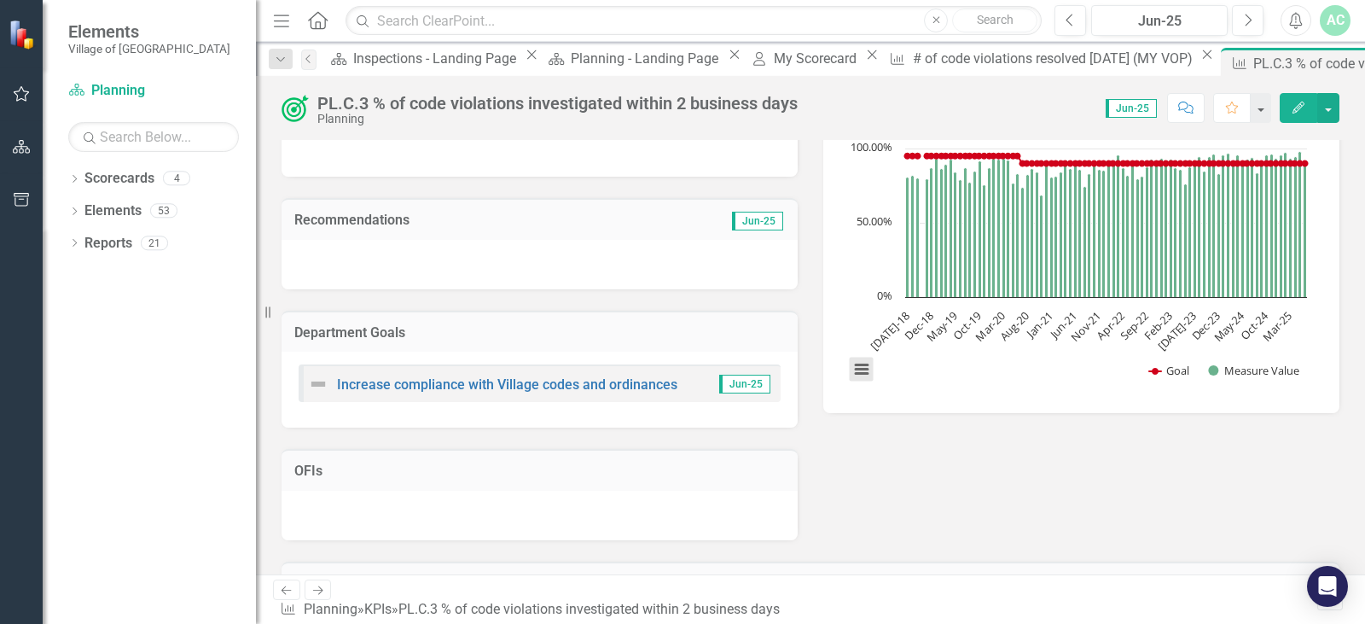
click at [863, 369] on button "View chart menu, Chart" at bounding box center [862, 369] width 24 height 24
click at [1061, 402] on div "Chart Combination chart with 2 data series. The chart has 1 X axis displaying c…" at bounding box center [1081, 270] width 516 height 286
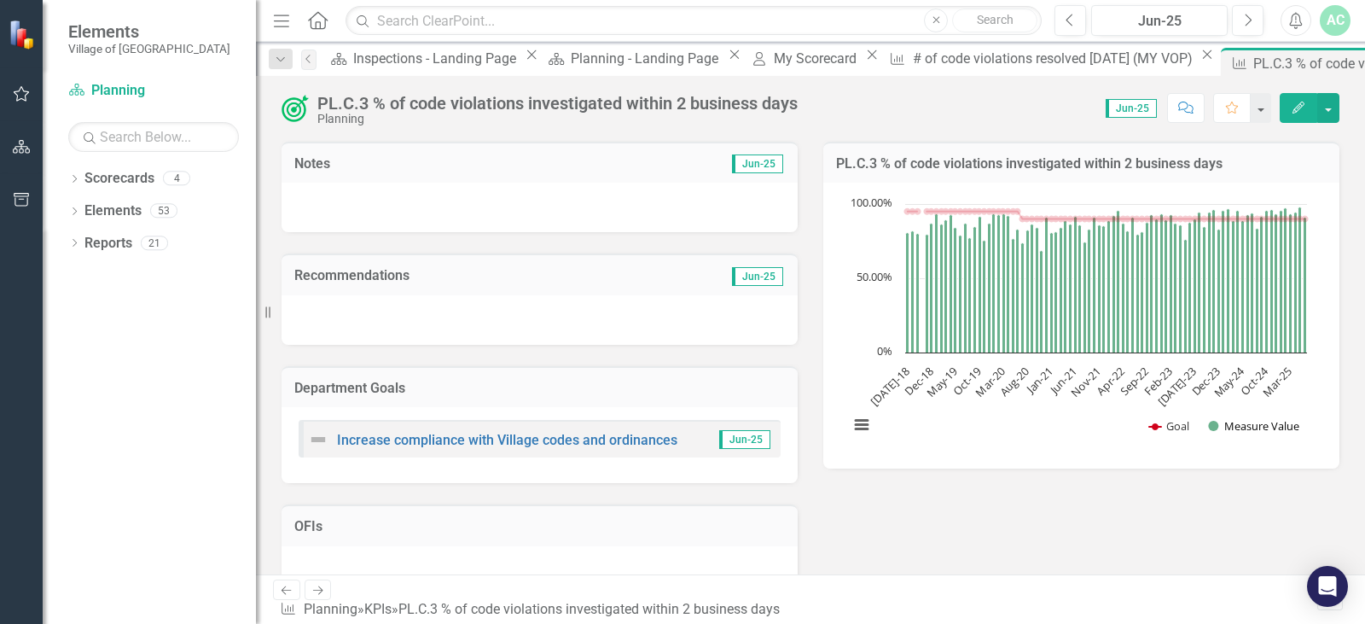
scroll to position [85, 0]
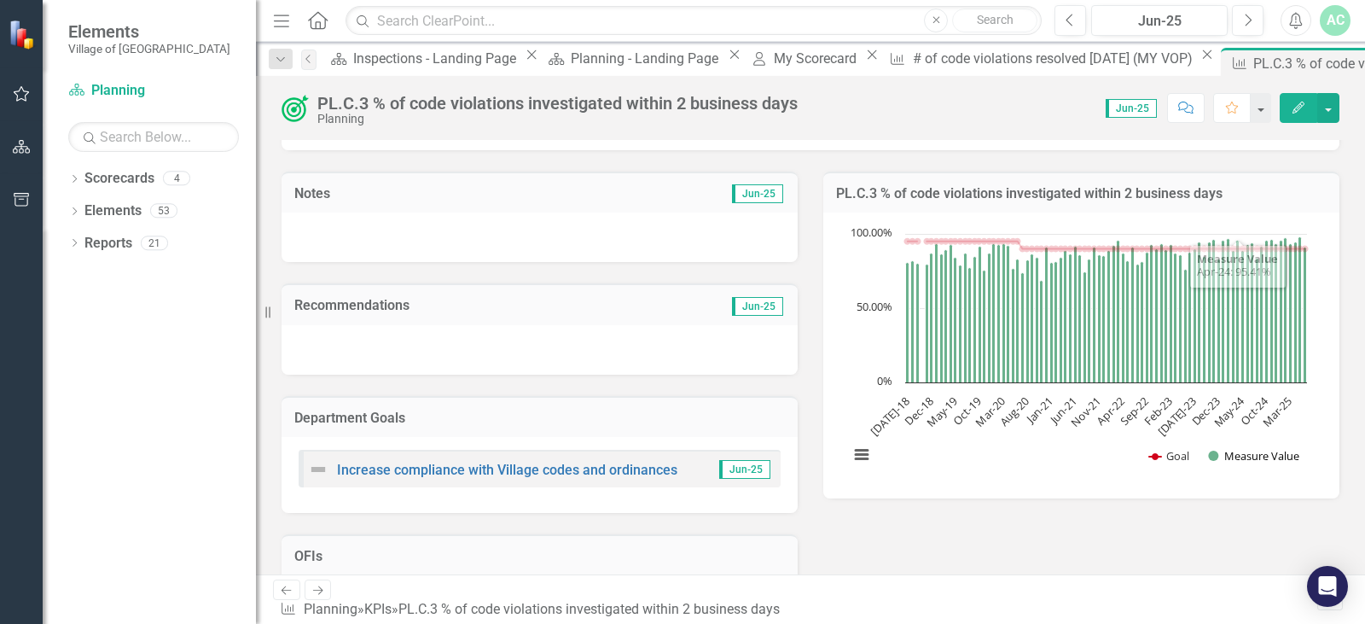
click at [1251, 454] on button "Show Measure Value" at bounding box center [1254, 455] width 92 height 15
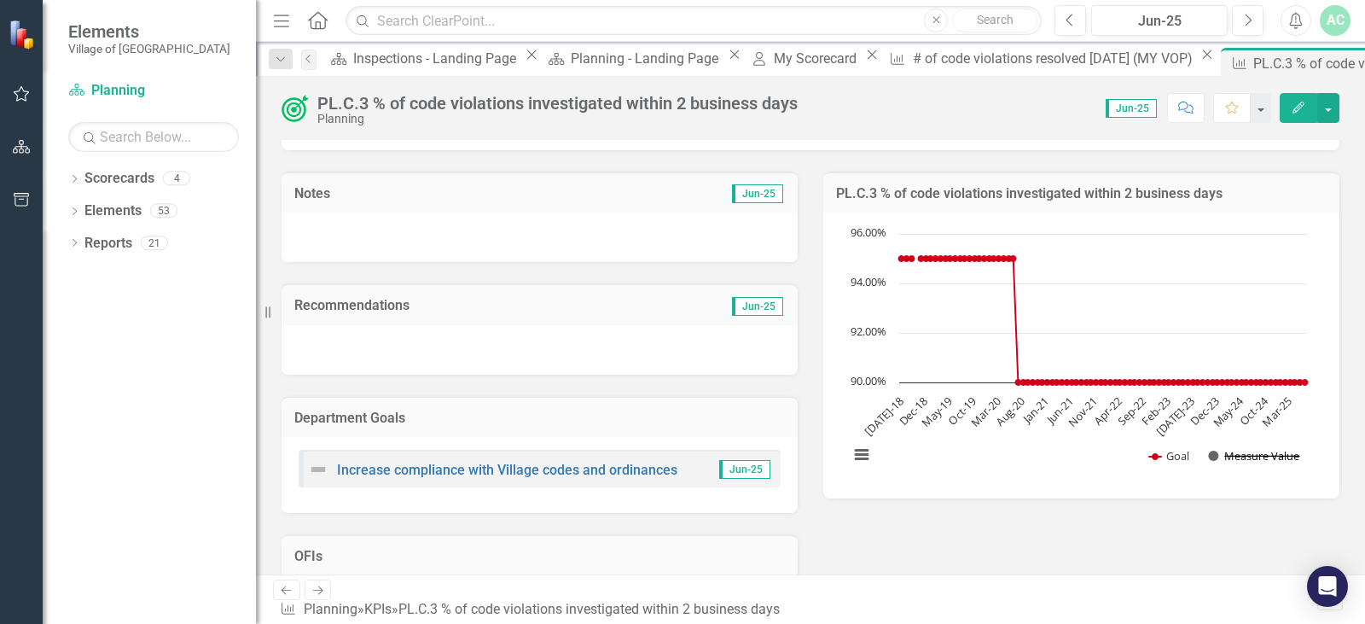
click at [1241, 458] on button "Show Measure Value" at bounding box center [1254, 455] width 92 height 15
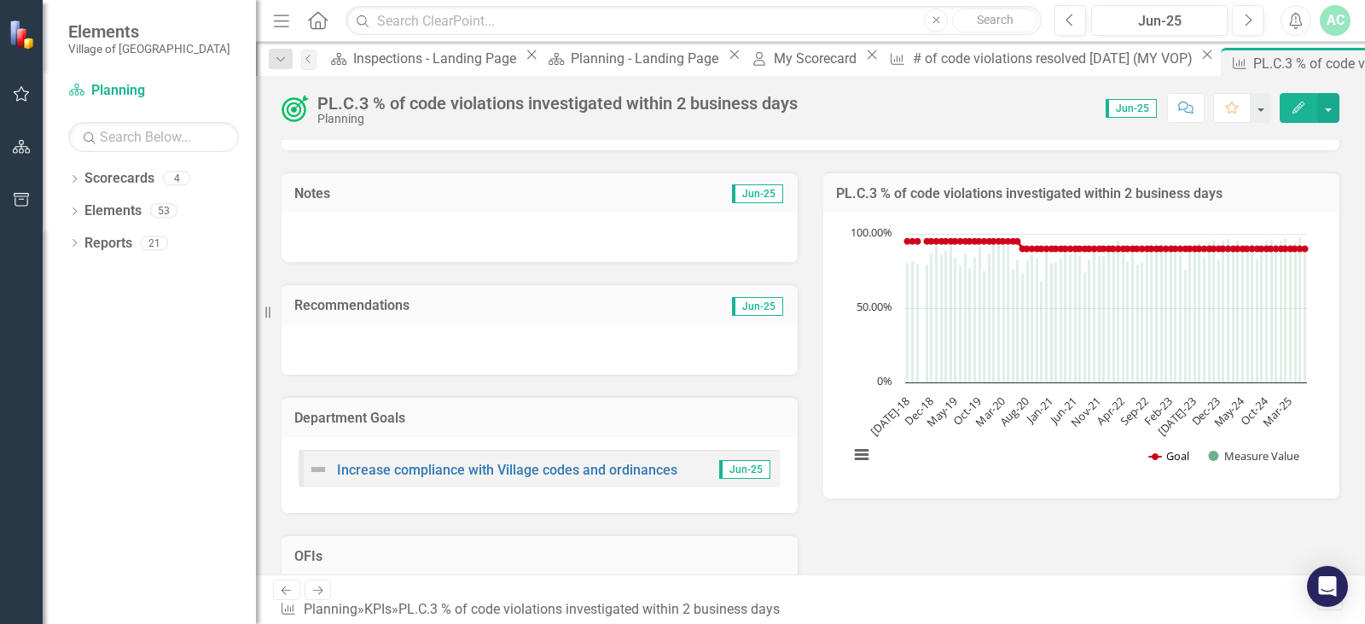
click at [1161, 460] on button "Show Goal" at bounding box center [1169, 455] width 40 height 15
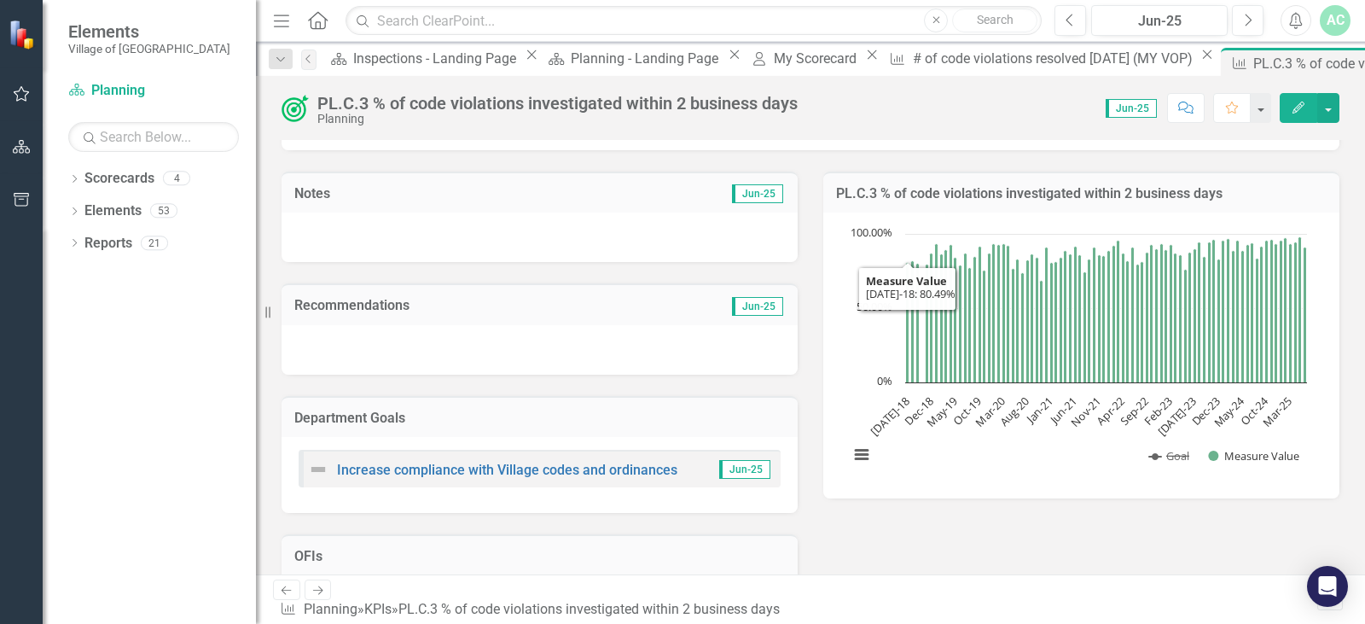
click at [744, 475] on span "Jun-25" at bounding box center [744, 469] width 51 height 19
drag, startPoint x: 640, startPoint y: 334, endPoint x: 507, endPoint y: 280, distance: 143.9
click at [639, 334] on div at bounding box center [540, 349] width 516 height 49
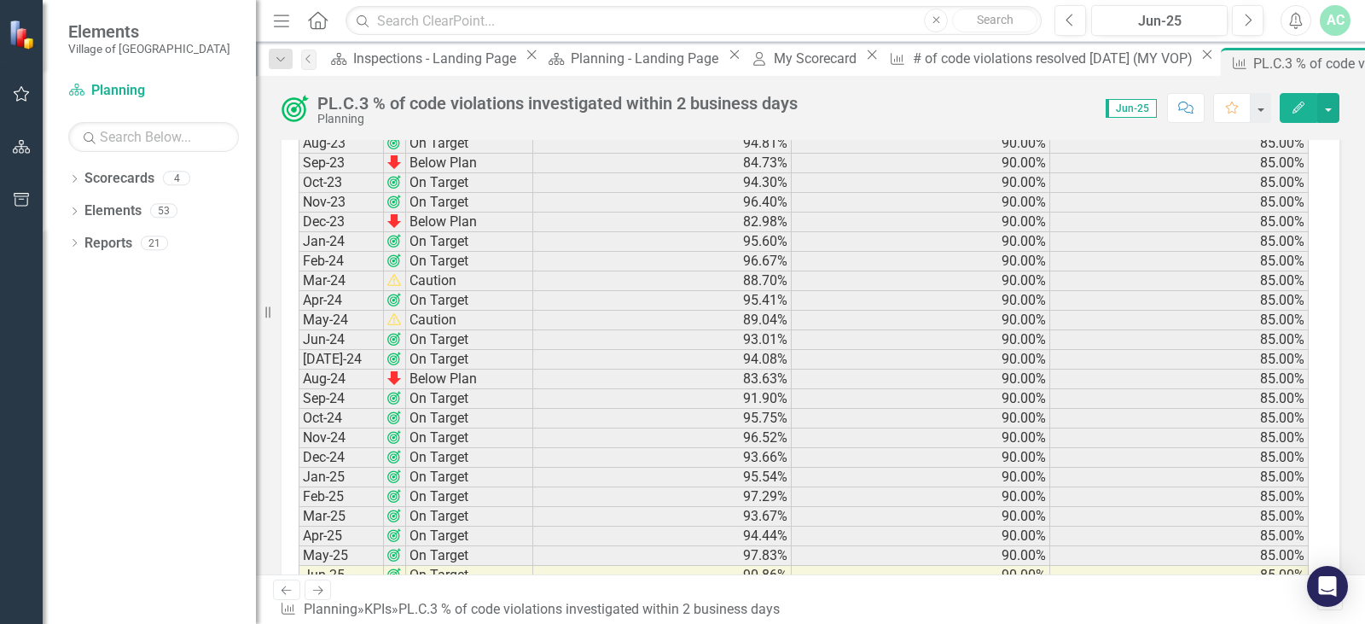
scroll to position [1877, 0]
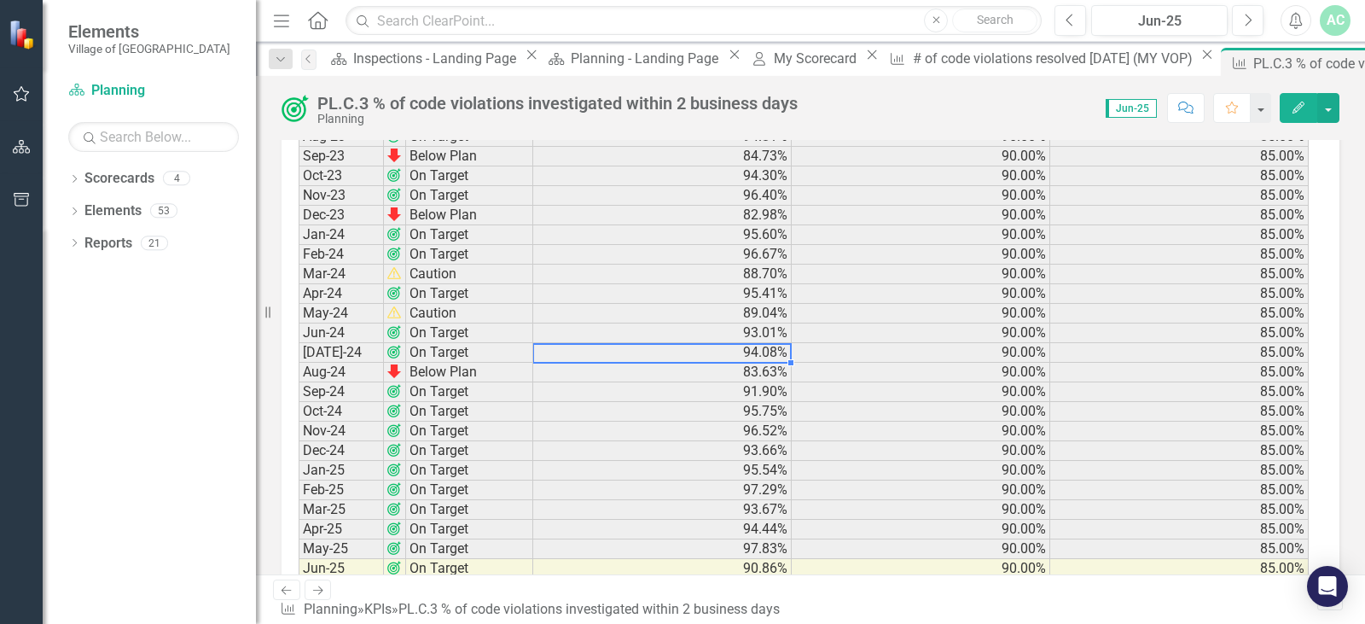
click at [776, 351] on td "94.08%" at bounding box center [662, 353] width 259 height 20
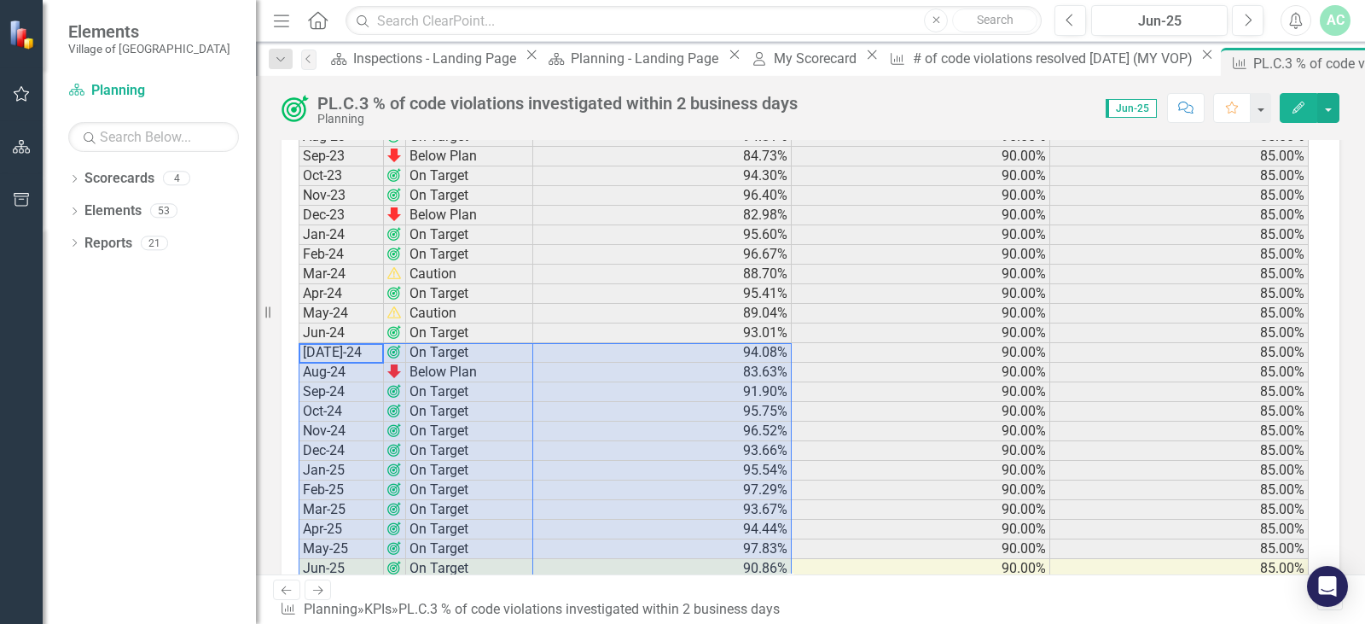
drag, startPoint x: 306, startPoint y: 346, endPoint x: 751, endPoint y: 562, distance: 494.2
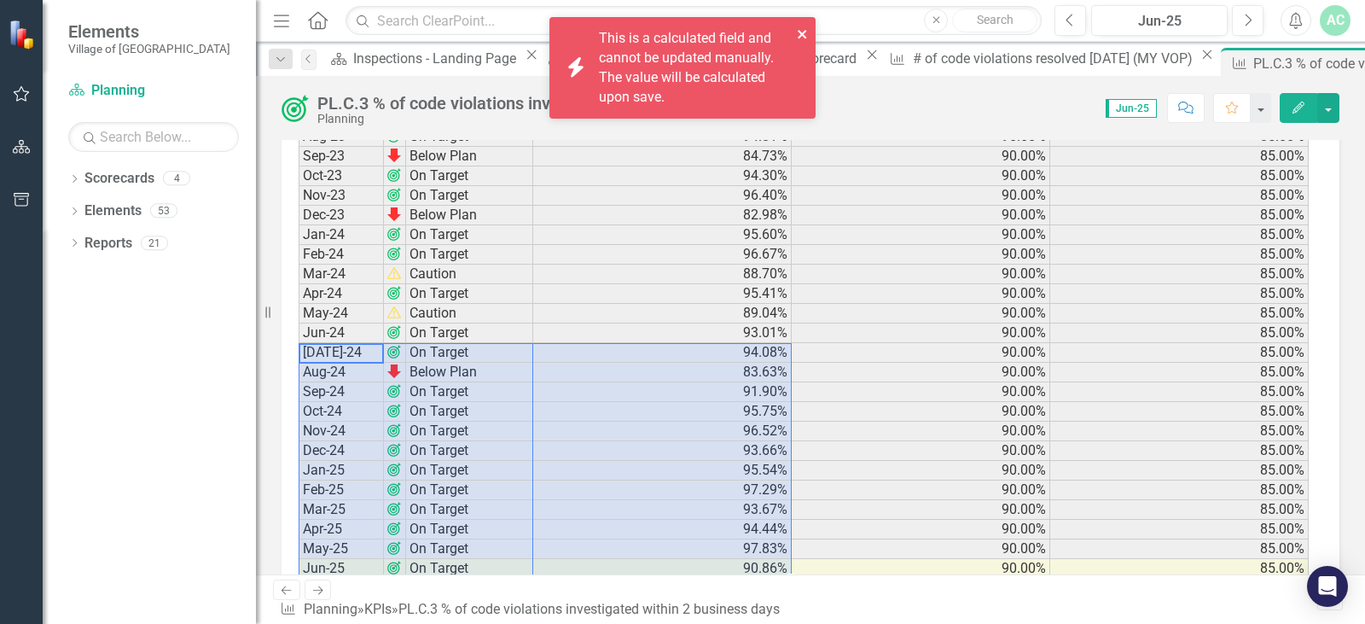
drag, startPoint x: 803, startPoint y: 38, endPoint x: 796, endPoint y: 45, distance: 10.3
click at [803, 38] on icon "close" at bounding box center [803, 34] width 12 height 14
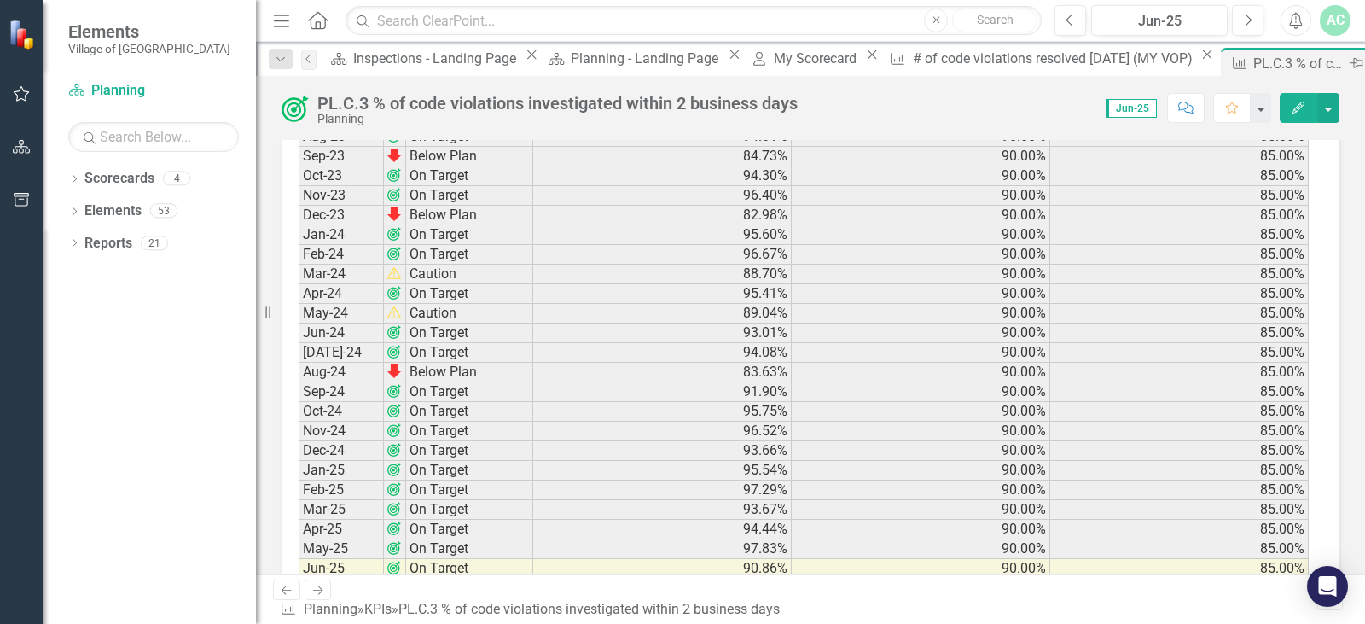
click at [1371, 64] on icon at bounding box center [1375, 63] width 9 height 9
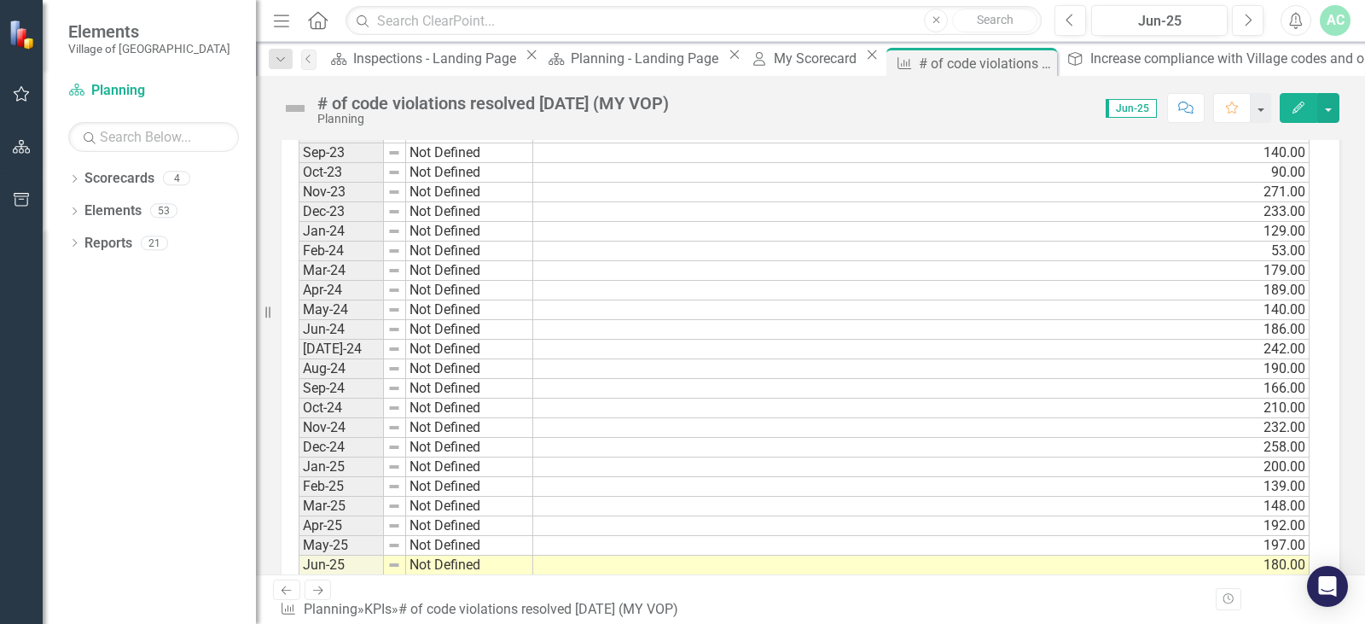
scroll to position [1779, 0]
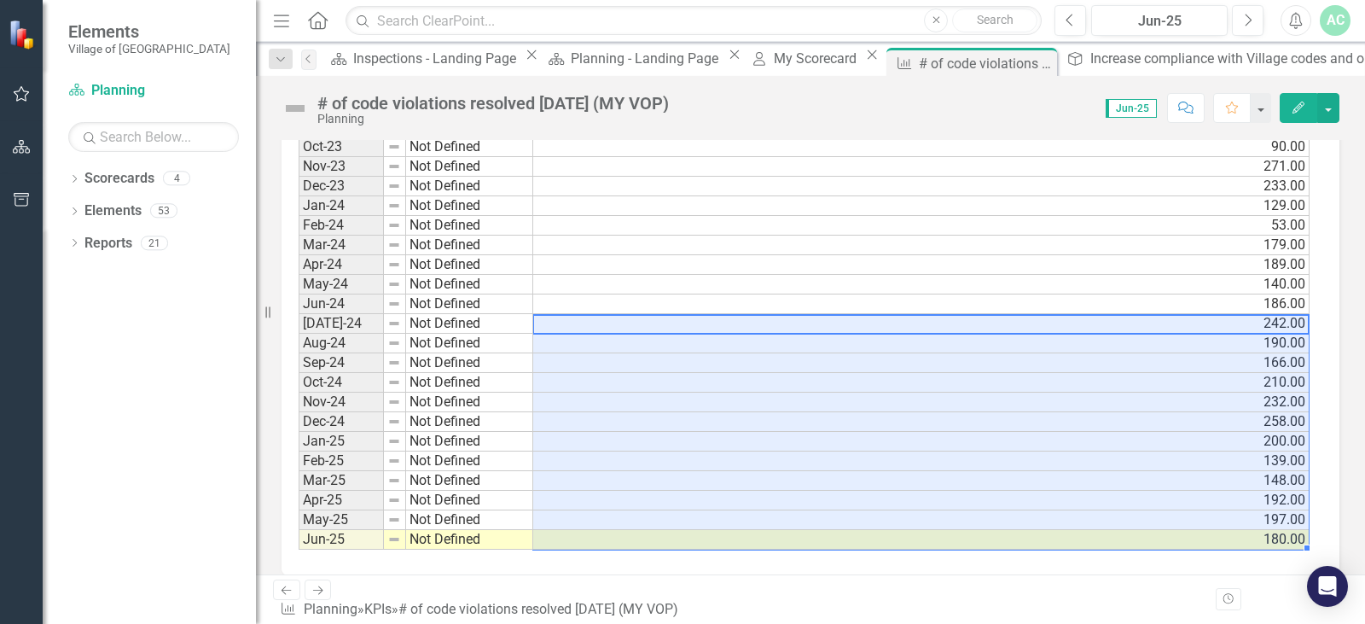
drag, startPoint x: 1231, startPoint y: 316, endPoint x: 1213, endPoint y: 532, distance: 217.5
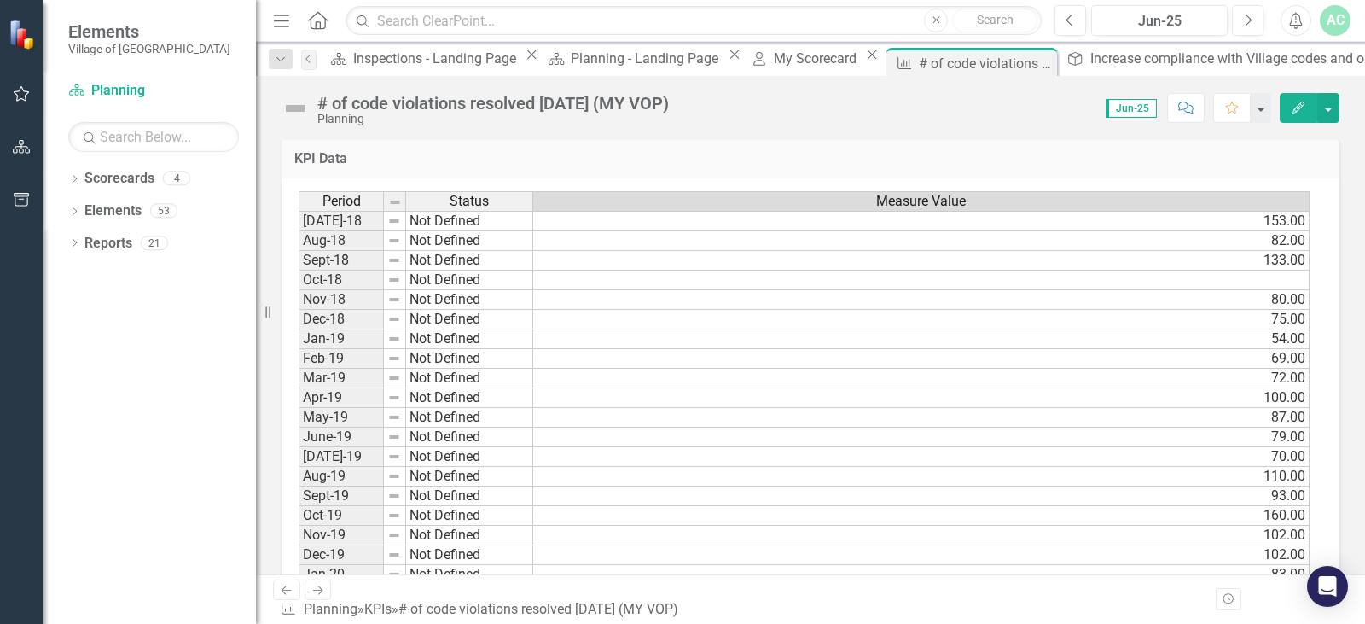
scroll to position [0, 0]
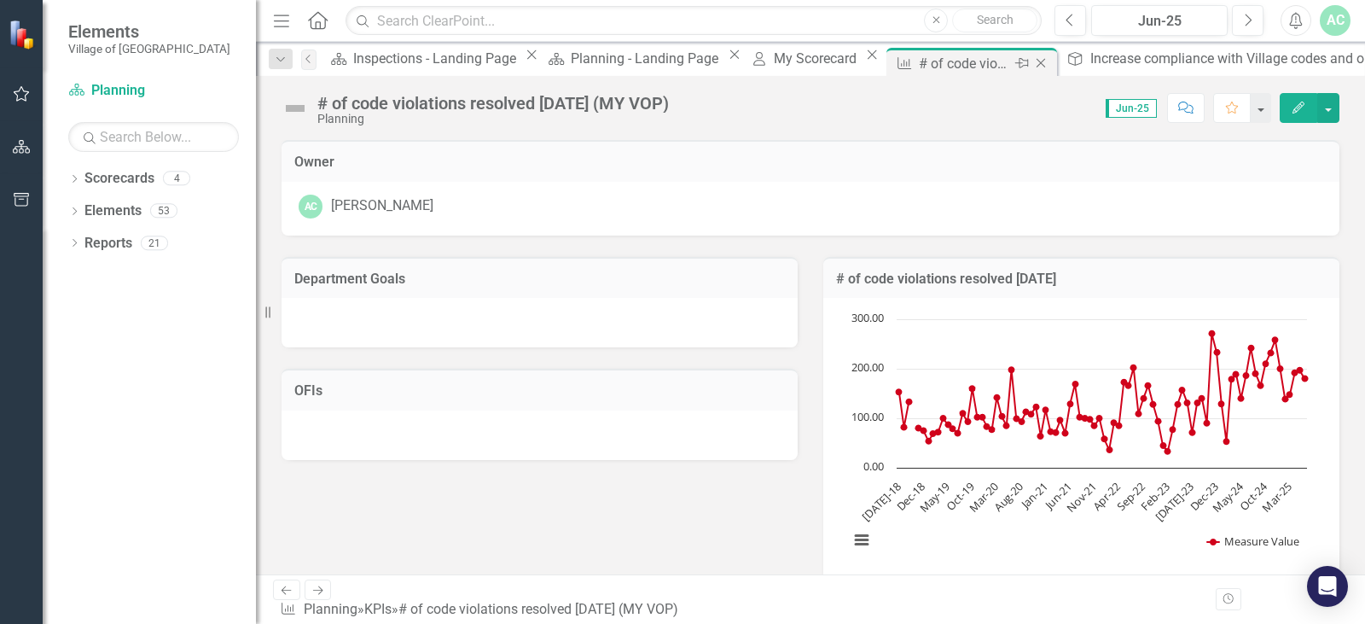
click at [1032, 63] on icon "Close" at bounding box center [1040, 63] width 17 height 14
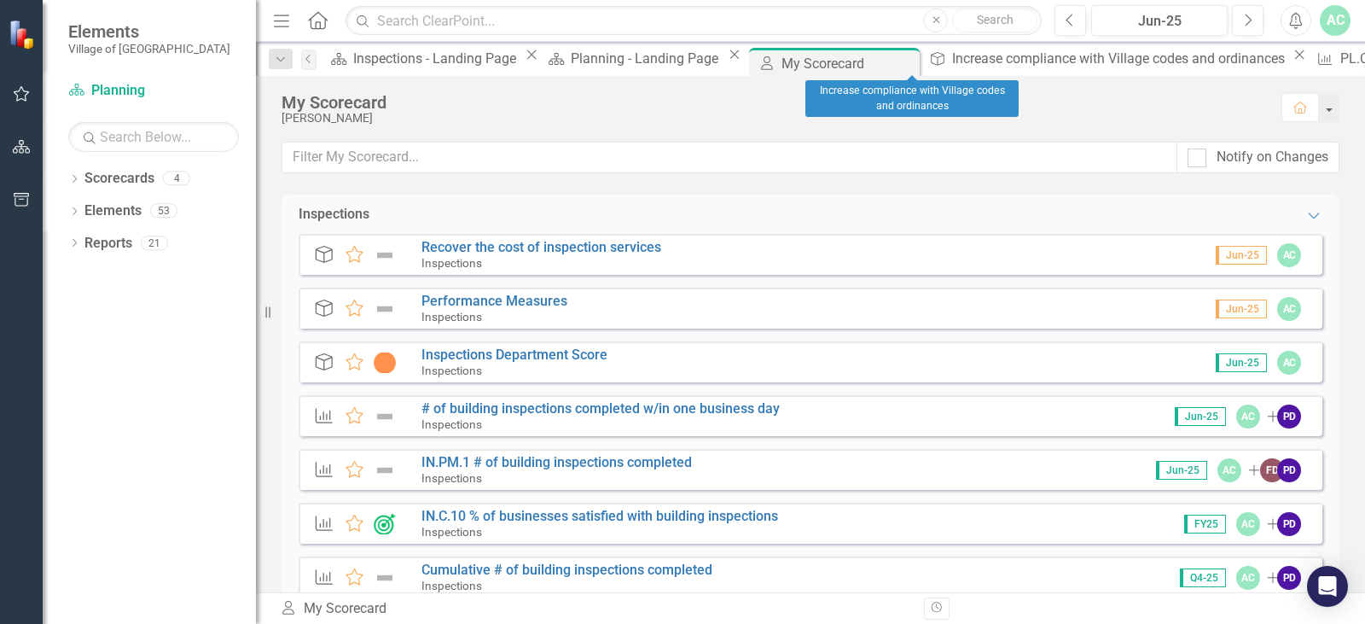
click at [1291, 61] on icon "Close" at bounding box center [1299, 55] width 17 height 14
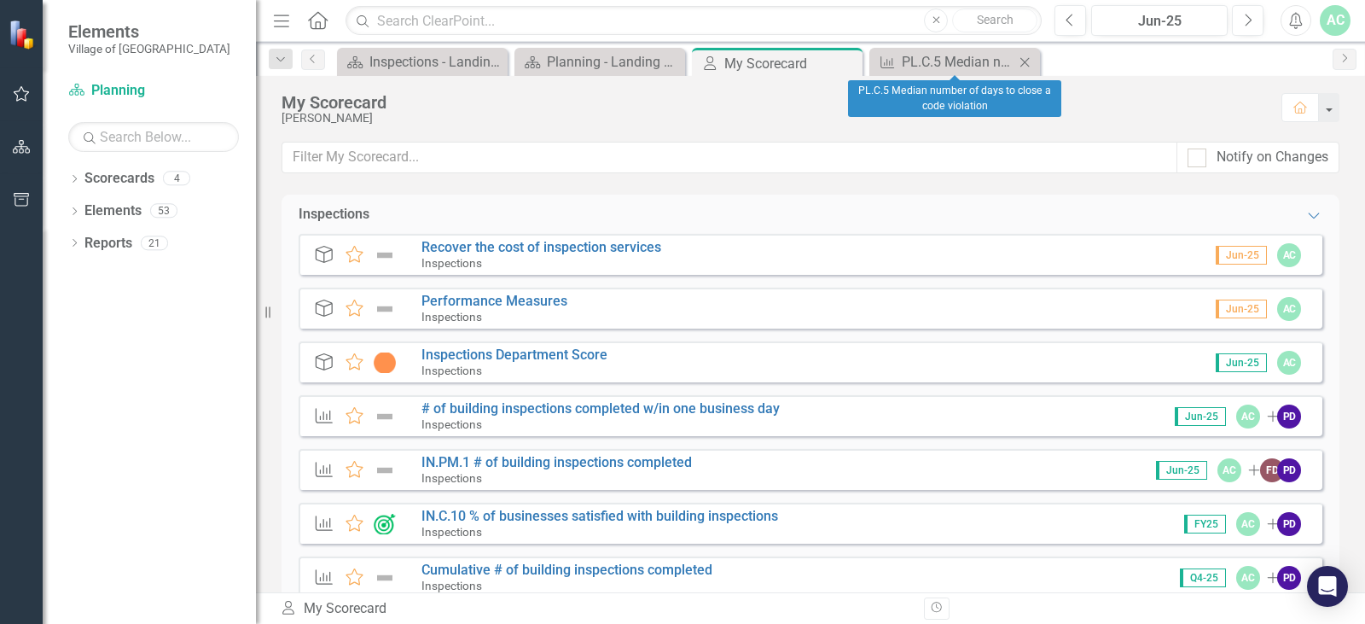
click at [1031, 60] on icon "Close" at bounding box center [1024, 62] width 17 height 14
